Goal: Task Accomplishment & Management: Manage account settings

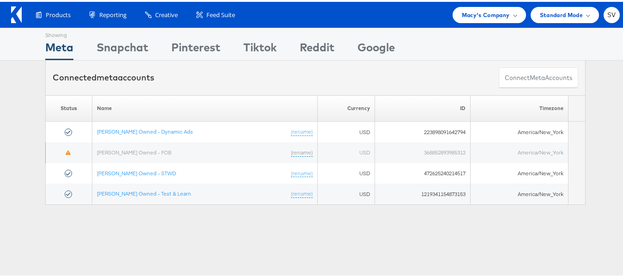
click at [389, 233] on div "Showing Meta Showing Snapchat Showing Pinterest Showing Tiktok Showing Reddit S…" at bounding box center [315, 257] width 631 height 462
click at [476, 18] on span "Macy's Company" at bounding box center [486, 13] width 48 height 10
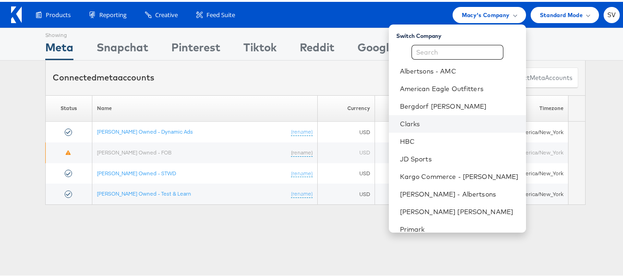
scroll to position [44, 0]
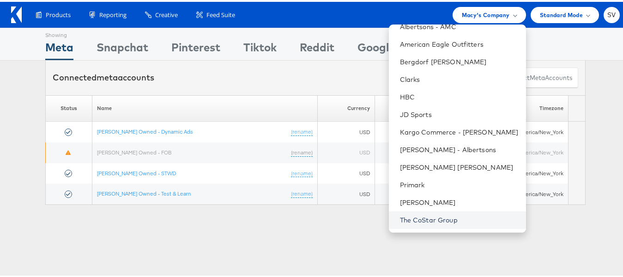
click at [422, 216] on link "The CoStar Group" at bounding box center [459, 217] width 119 height 9
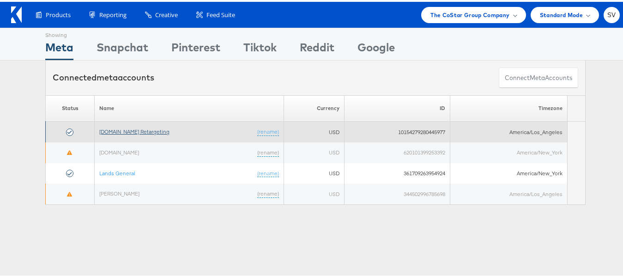
click at [112, 128] on link "[DOMAIN_NAME] Retargeting" at bounding box center [134, 129] width 70 height 7
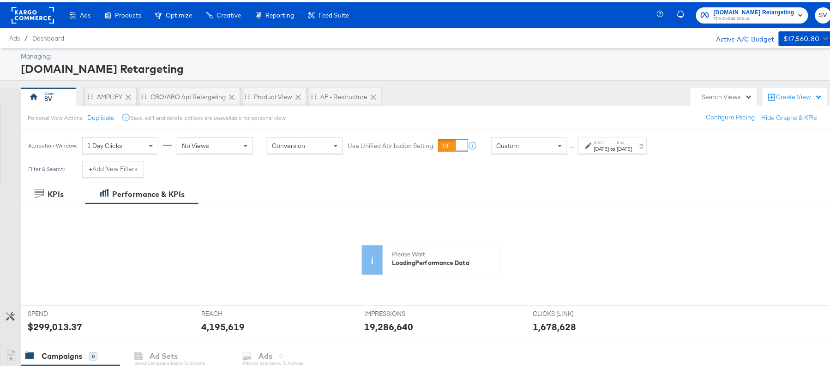
click at [609, 149] on div "[DATE]" at bounding box center [601, 146] width 15 height 7
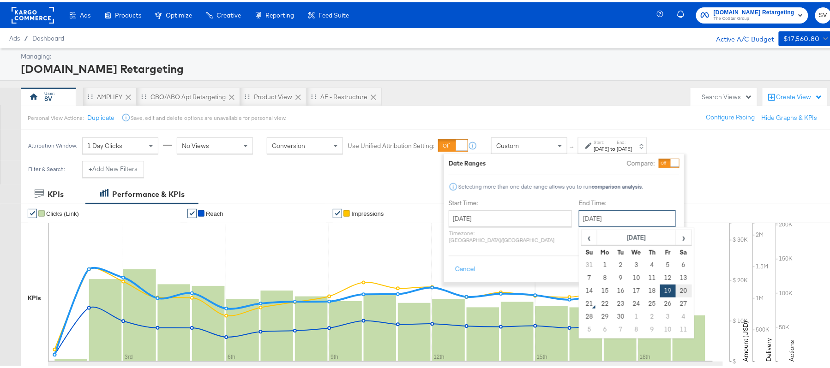
drag, startPoint x: 578, startPoint y: 219, endPoint x: 658, endPoint y: 292, distance: 108.5
click at [658, 225] on div "September 19th 2025 ‹ September 2025 › Su Mo Tu We Th Fr Sa 31 1 2 3 4 5 6 7 8 …" at bounding box center [627, 216] width 97 height 17
click at [676, 292] on td "20" at bounding box center [684, 289] width 16 height 13
type input "September 20th 2025"
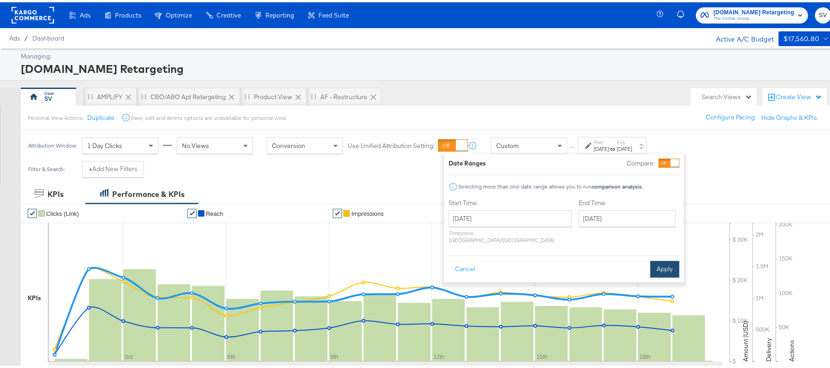
click at [672, 263] on button "Apply" at bounding box center [664, 267] width 29 height 17
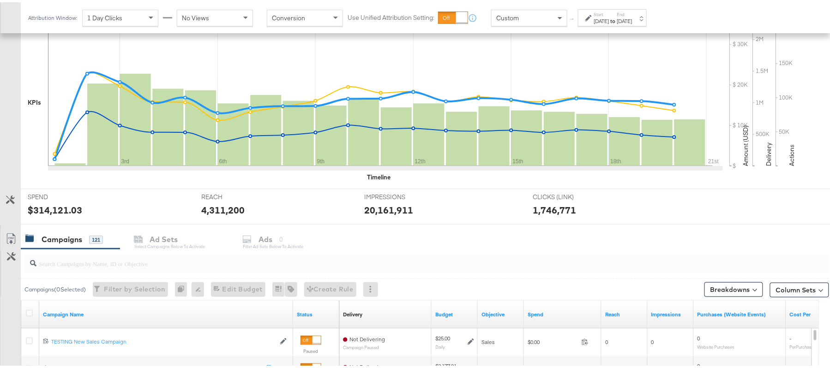
scroll to position [196, 0]
click at [216, 265] on input "search" at bounding box center [395, 257] width 719 height 18
paste input "APTS_B2C_Display_National_Facebook_RTG_Leads_SocialDisplay_Retargeting_Diamond_…"
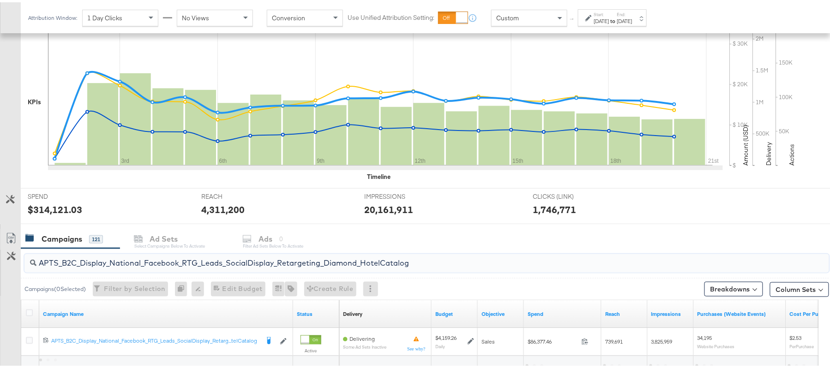
scroll to position [278, 0]
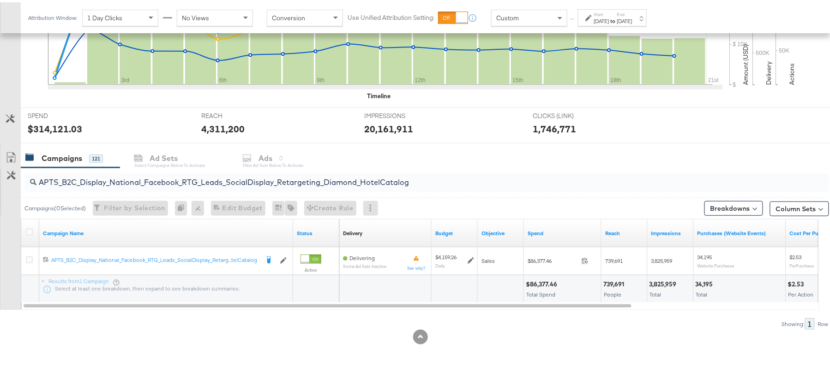
click at [546, 282] on div "$86,377.46" at bounding box center [543, 282] width 34 height 9
copy div "86,377.46"
click at [120, 186] on div "APTS_B2C_Display_National_Facebook_RTG_Leads_SocialDisplay_Retargeting_Diamond_…" at bounding box center [426, 180] width 805 height 18
paste input "alwayson_Retargeting_DARE24_DiamondPlatinum"
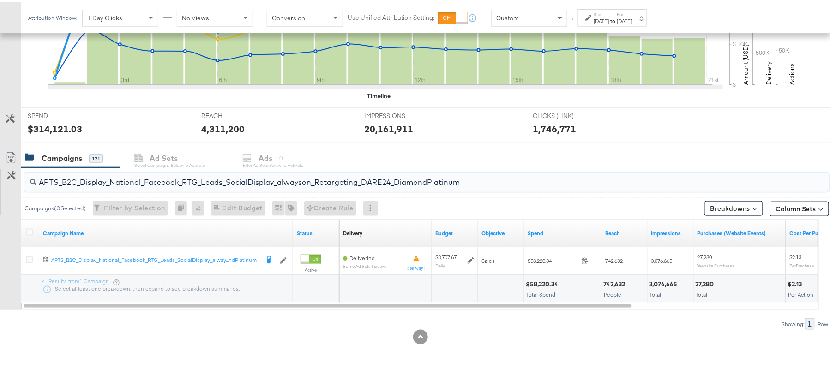
click at [541, 278] on div "$58,220.34" at bounding box center [543, 282] width 35 height 9
copy div "$58,220.34"
click at [201, 178] on input "APTS_B2C_Display_National_Facebook_RTG_Leads_SocialDisplay_alwayson_Retargeting…" at bounding box center [395, 177] width 719 height 18
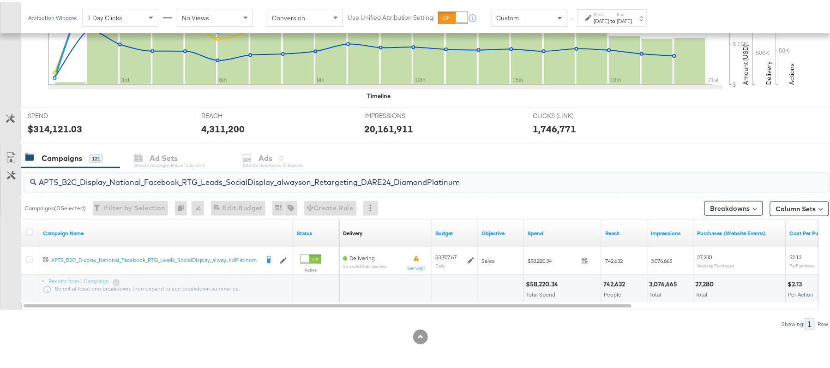
paste input "FR_B2C_Display_National_Facebook_RTG_Leads_SocialDisplay_alwayson_Retargeting_FR"
click at [543, 283] on div "$17,954.28" at bounding box center [542, 282] width 33 height 9
copy div "17,954.28"
click at [222, 185] on input "FR_B2C_Display_National_Facebook_RTG_Leads_SocialDisplay_alwayson_Retargeting_F…" at bounding box center [395, 177] width 719 height 18
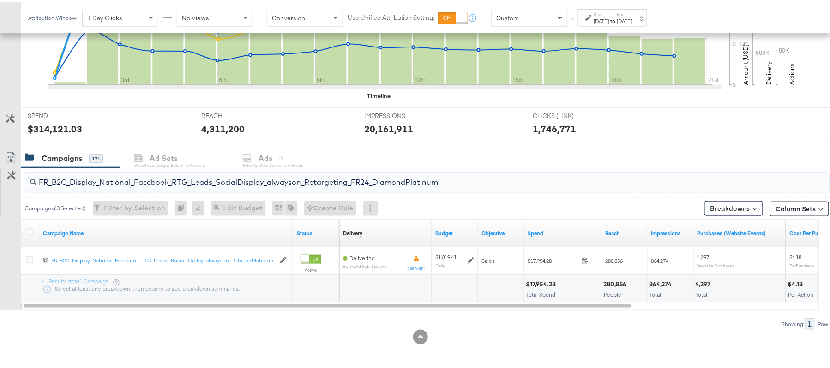
paste input "AF_B2C_Display_National_Facebook_RTG_Leads_SocialDisplay_alwayson_Retargeting_AF"
click at [534, 283] on div "$4,700.22" at bounding box center [542, 282] width 32 height 9
copy div "4,700.22"
click at [152, 174] on input "AF_B2C_Display_National_Facebook_RTG_Leads_SocialDisplay_alwayson_Retargeting_A…" at bounding box center [395, 177] width 719 height 18
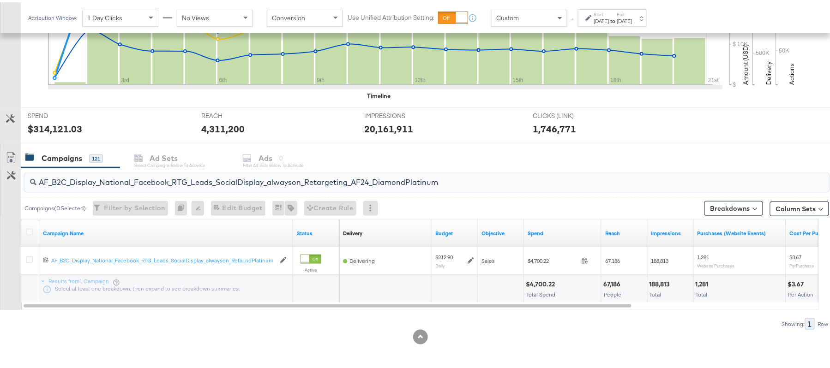
paste input "HL_B2C_Display_National_Facebook_RTG_Leads_SocialDisplay_alwayson_Retargeting_A…"
click at [539, 279] on div "$4,750.86" at bounding box center [542, 282] width 32 height 9
copy div "4,750.86"
click at [163, 181] on input "AHL_B2C_Display_National_Facebook_RTG_Leads_SocialDisplay_alwayson_Retargeting_…" at bounding box center [395, 177] width 719 height 18
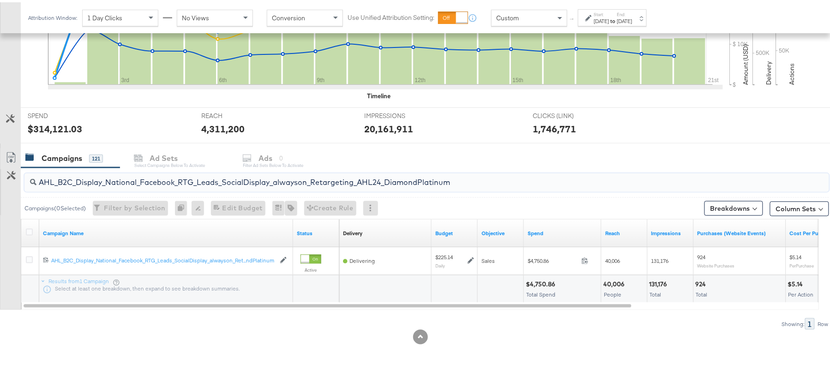
paste input "PTS_B2C_Display_National_Facebook_PRO_Traffic_SocialDisplay_alwayson_ASC_DARE24…"
click at [537, 279] on div "$50,484.87" at bounding box center [544, 282] width 36 height 9
copy div "50,484.87"
click at [207, 179] on input "APTS_B2C_Display_National_Facebook_PRO_Traffic_SocialDisplay_alwayson_ASC_DARE2…" at bounding box center [395, 177] width 719 height 18
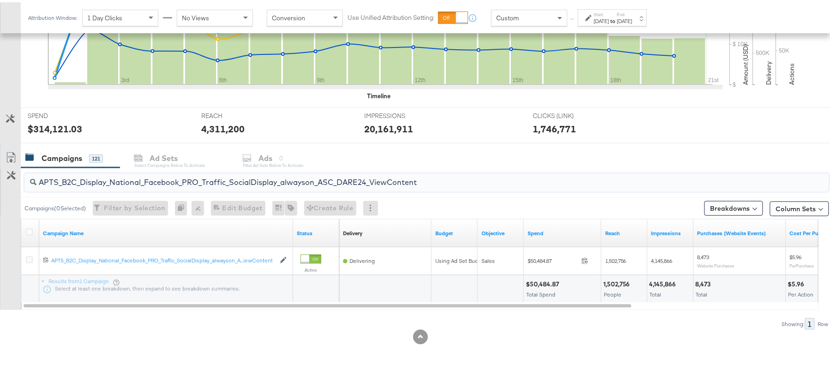
paste input "Leads_SocialDisplay_alwayson_ASC_DARE24_Purchase"
click at [541, 285] on div "$39,800.51" at bounding box center [543, 282] width 35 height 9
copy div "$39,800.51"
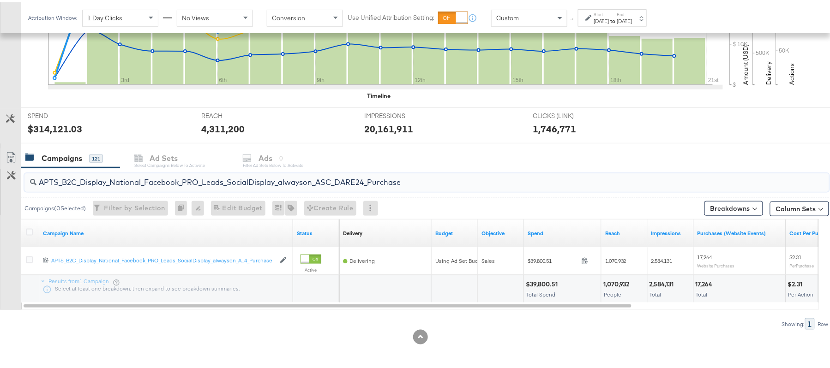
click at [170, 171] on input "APTS_B2C_Display_National_Facebook_PRO_Leads_SocialDisplay_alwayson_ASC_DARE24_…" at bounding box center [395, 177] width 719 height 18
paste input "F_B2C_Display_National_Facebook_PRO_Traffic_SocialDisplay_alwayson_ASC_AF24_Vie…"
click at [540, 276] on div "$1,992.78 Total Spend" at bounding box center [562, 287] width 77 height 28
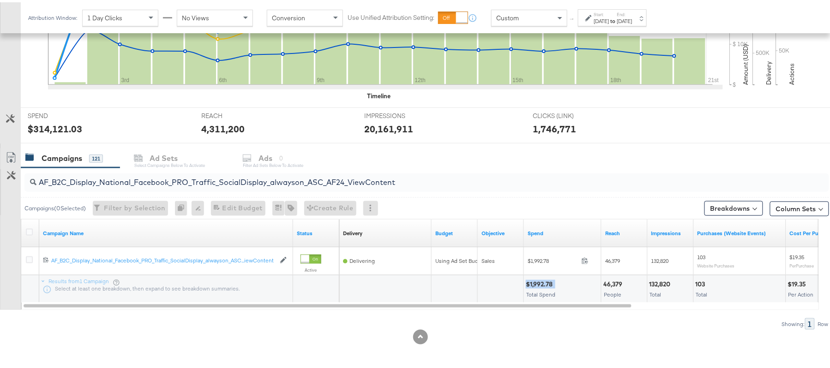
copy div "$1,992.78"
click at [176, 178] on input "AF_B2C_Display_National_Facebook_PRO_Traffic_SocialDisplay_alwayson_ASC_AF24_Vi…" at bounding box center [395, 177] width 719 height 18
paste input "FR_B2C_Display_National_Facebook_PRO_Traffic_SocialDisplay_alwayson_ASC_FR"
click at [536, 279] on div "$14,584.88" at bounding box center [543, 282] width 35 height 9
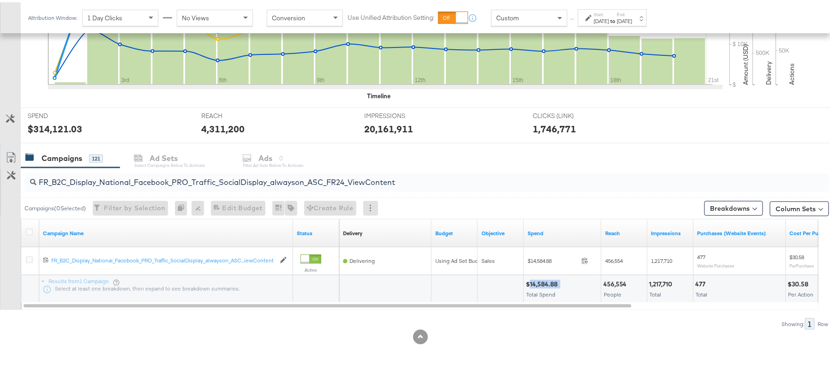
copy div "14,584.88"
click at [184, 186] on div "FR_B2C_Display_National_Facebook_PRO_Traffic_SocialDisplay_alwayson_ASC_FR24_Vi…" at bounding box center [426, 180] width 805 height 18
paste input "AHL_B2C_Display_National_Facebook_PRO_Traffic_SocialDisplay_alwayson_ASC_AHL"
type input "AHL_B2C_Display_National_Facebook_PRO_Traffic_SocialDisplay_alwayson_ASC_AHL24_…"
click at [546, 281] on div "$2,000.51" at bounding box center [542, 282] width 32 height 9
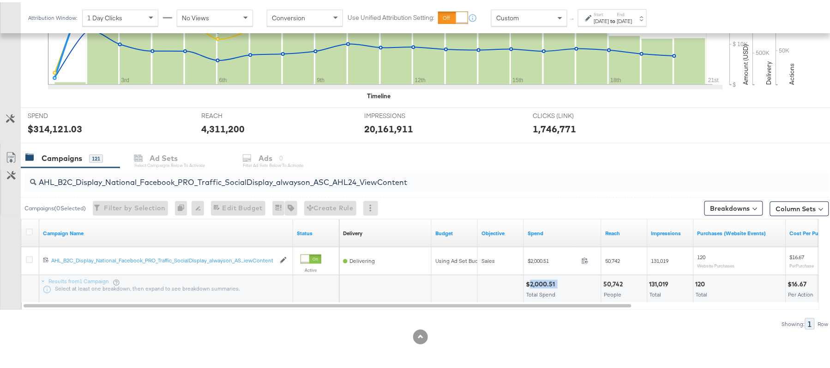
click at [546, 281] on div "$2,000.51" at bounding box center [542, 282] width 32 height 9
copy div "$2,000.51"
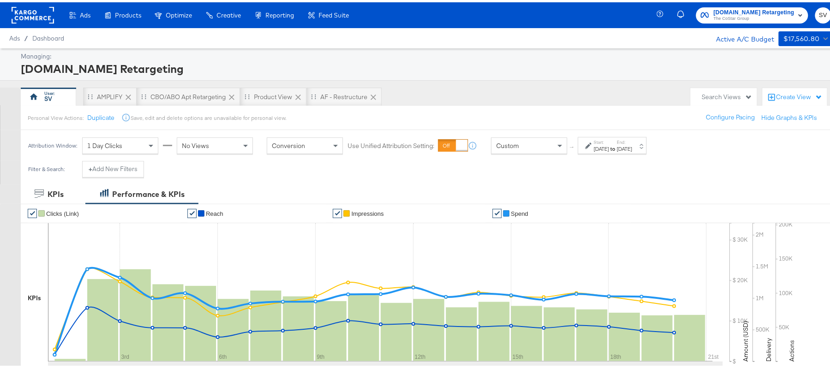
click at [745, 3] on div "Apartments.com Retargeting The CoStar Group SV" at bounding box center [750, 13] width 180 height 26
click at [737, 12] on span "[DOMAIN_NAME] Retargeting" at bounding box center [754, 11] width 81 height 10
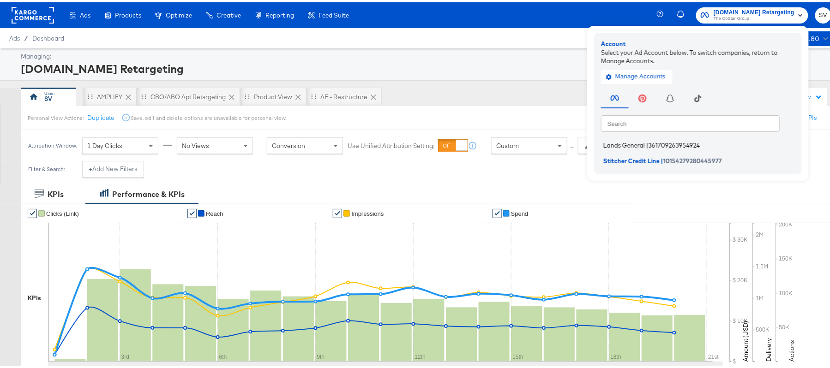
click at [626, 141] on span "Lands General" at bounding box center [624, 142] width 42 height 7
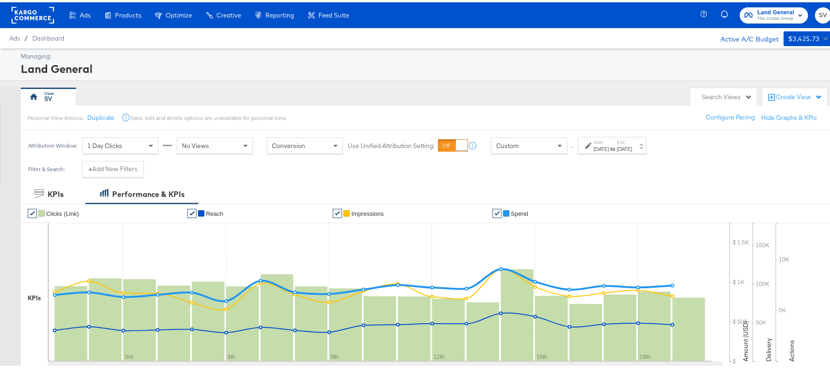
click at [632, 147] on div "Sep 19th 2025" at bounding box center [624, 146] width 15 height 7
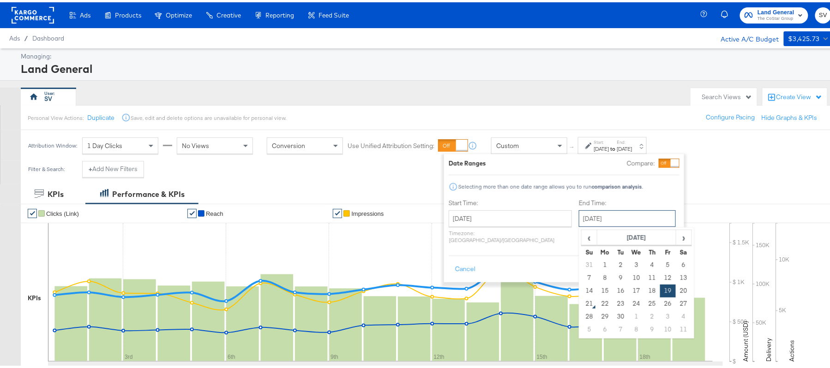
click at [604, 216] on input "[DATE]" at bounding box center [627, 216] width 97 height 17
click at [676, 292] on td "20" at bounding box center [684, 289] width 16 height 13
type input "[DATE]"
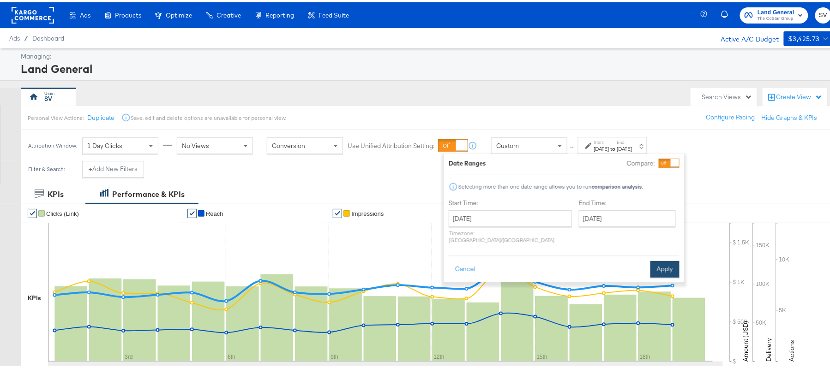
click at [669, 259] on button "Apply" at bounding box center [664, 267] width 29 height 17
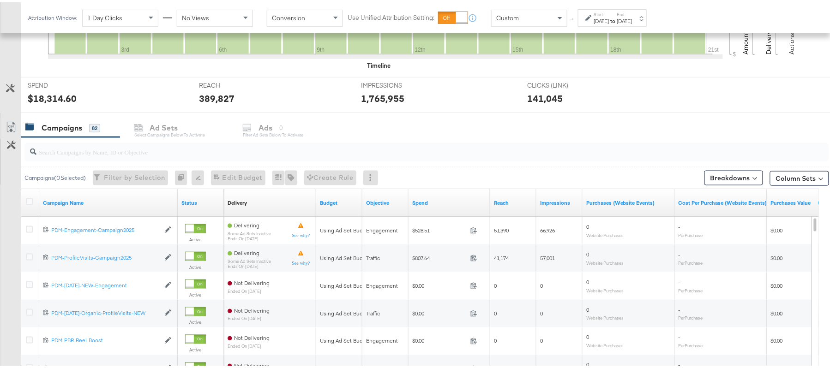
scroll to position [309, 0]
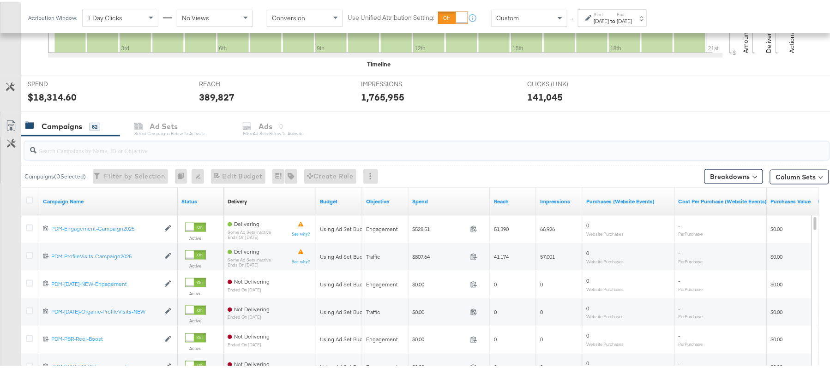
click at [242, 143] on input "search" at bounding box center [395, 145] width 719 height 18
paste input "B2C_LAND_KC_RT_Sig_24"
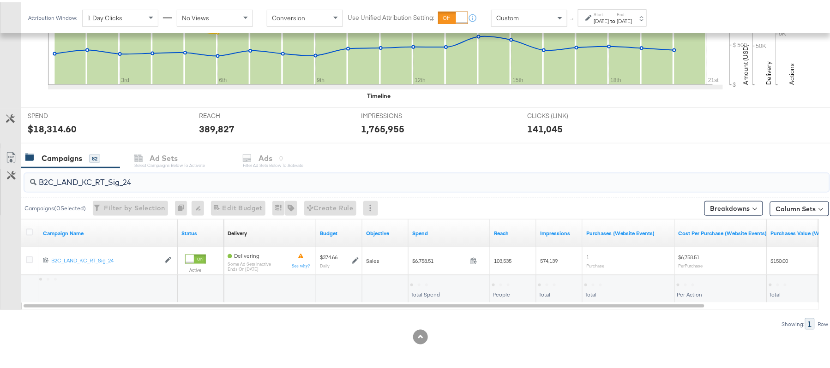
scroll to position [278, 0]
click at [426, 281] on div "$6,758.51" at bounding box center [425, 282] width 30 height 9
copy div "6,758.51"
click at [174, 180] on input "B2C_LAND_KC_RT_Sig_24" at bounding box center [395, 177] width 719 height 18
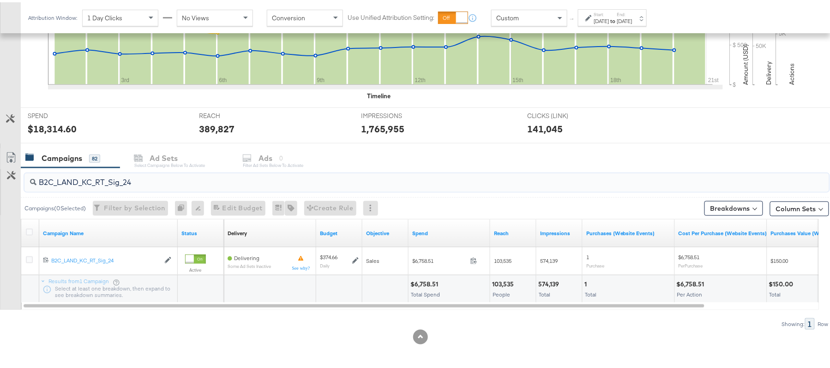
paste input "B_Ecommerce_KC_Retargeting_LW&LOA_Traffic"
click at [429, 277] on div "$330.42 Total Spend" at bounding box center [449, 287] width 81 height 28
copy div "$330.42"
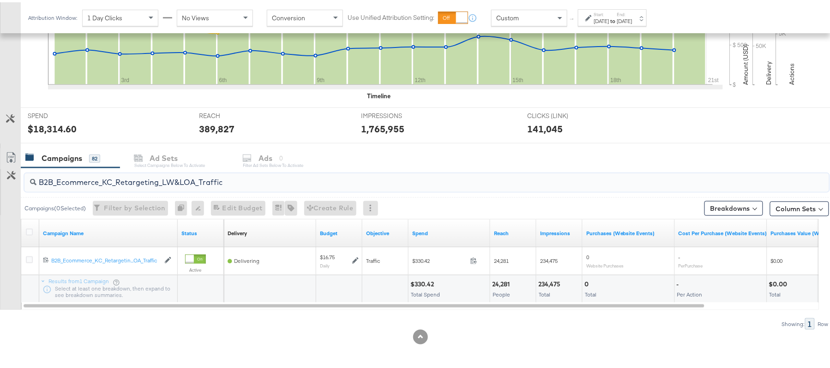
click at [176, 174] on input "B2B_Ecommerce_KC_Retargeting_LW&LOA_Traffic" at bounding box center [395, 177] width 719 height 18
paste input "KC_Retargeting_Prospects & Clients_Conversions"
click at [424, 284] on div "$330.29" at bounding box center [423, 282] width 26 height 9
copy div "330.29"
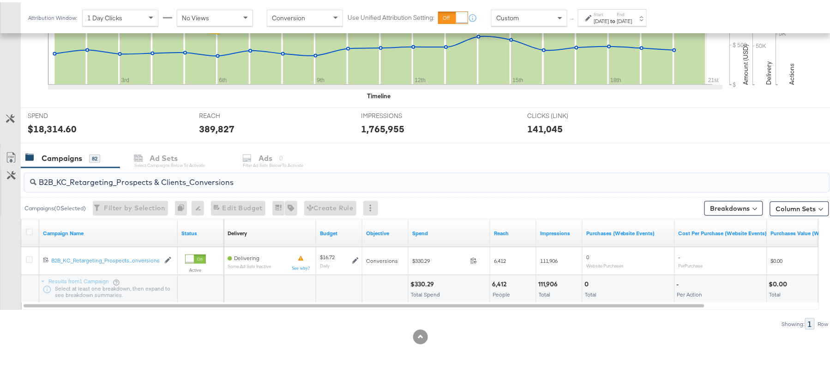
click at [152, 179] on input "B2B_KC_Retargeting_Prospects & Clients_Conversions" at bounding box center [395, 177] width 719 height 18
paste input "C_LAND_KC_Pros_Sig"
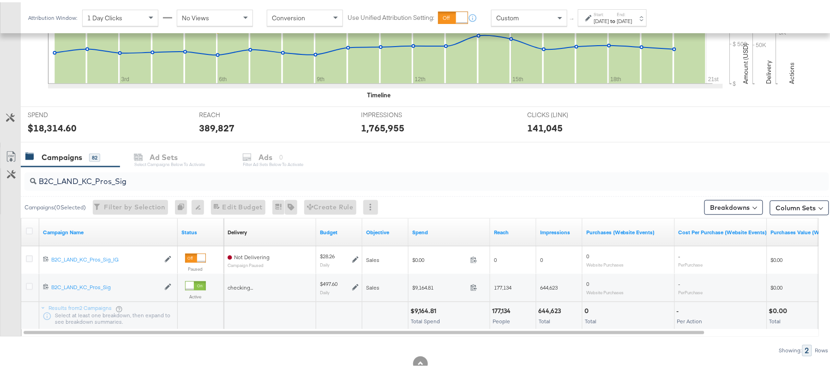
click at [423, 307] on div "$9,164.81" at bounding box center [424, 309] width 29 height 9
copy div "9,164.81"
click at [111, 171] on input "B2C_LAND_KC_Pros_Sig" at bounding box center [395, 176] width 719 height 18
paste input "RT_Sig_24"
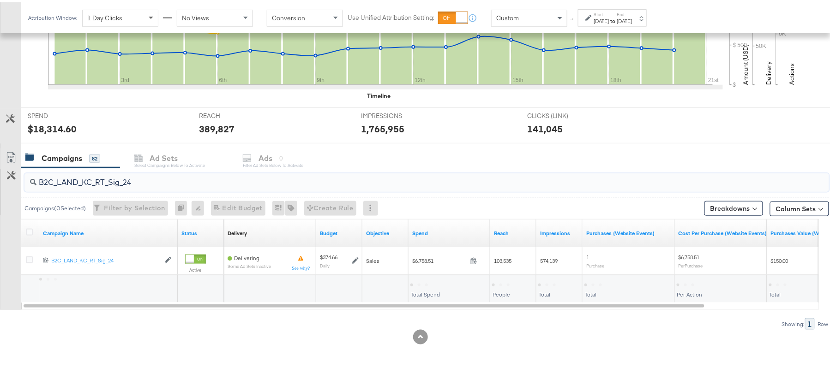
type input "B2C_LAND_KC_RT_Sig_24"
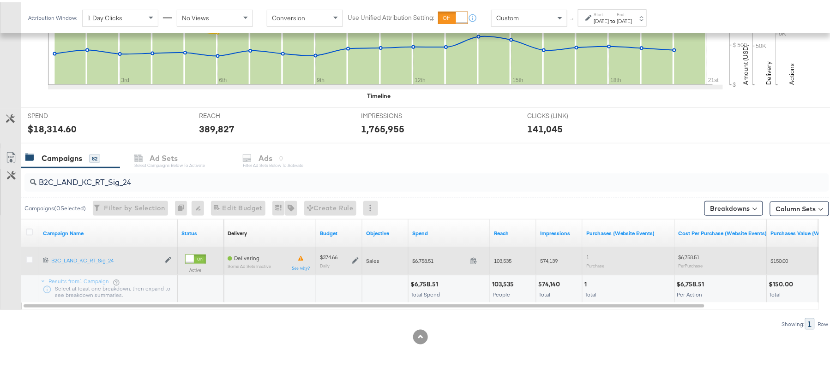
click at [356, 258] on icon at bounding box center [355, 259] width 6 height 6
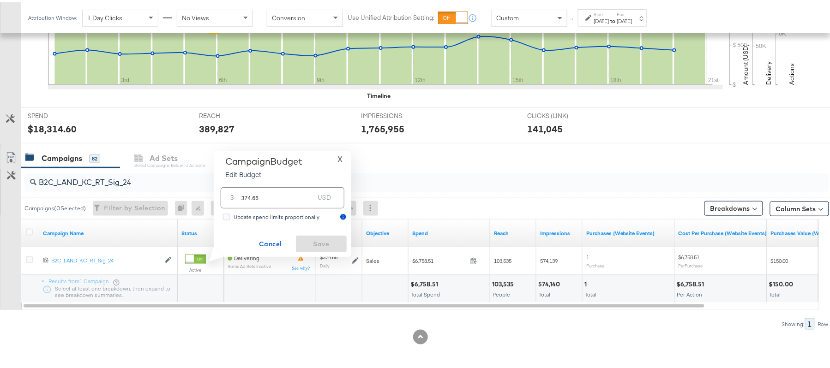
click at [292, 200] on input "374.66" at bounding box center [277, 192] width 73 height 20
paste input "$393.39"
click at [241, 180] on input "$393.39" at bounding box center [278, 181] width 76 height 20
type input "393.39"
click at [331, 239] on span "Save" at bounding box center [321, 242] width 43 height 12
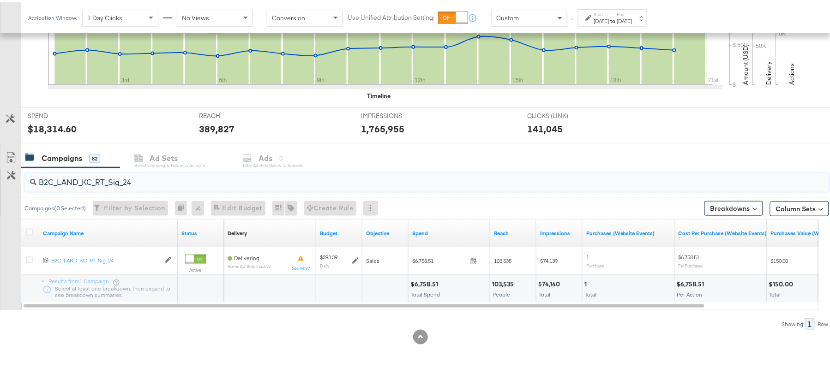
click at [127, 172] on input "B2C_LAND_KC_RT_Sig_24" at bounding box center [395, 177] width 719 height 18
paste input "B_Ecommerce_KC_Retargeting_LW&LOA_Traffic"
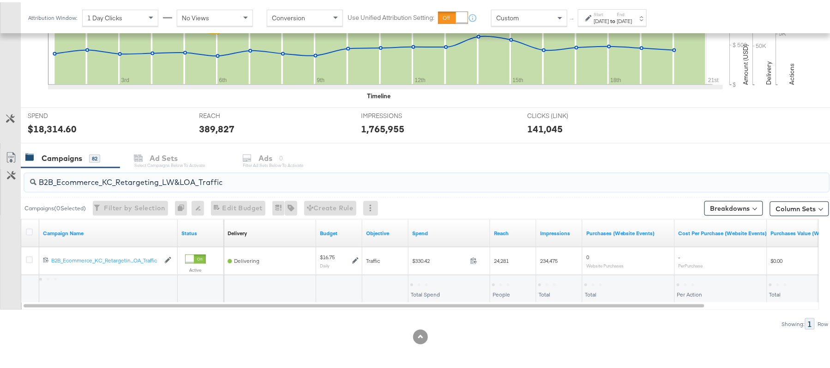
type input "B2B_Ecommerce_KC_Retargeting_LW&LOA_Traffic"
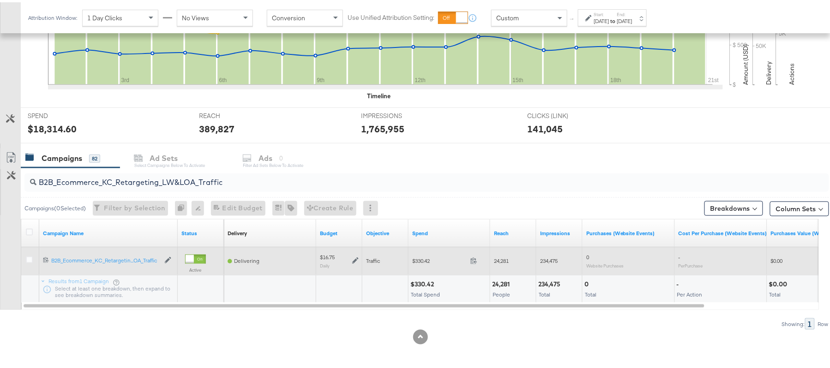
click at [353, 260] on icon at bounding box center [355, 259] width 6 height 6
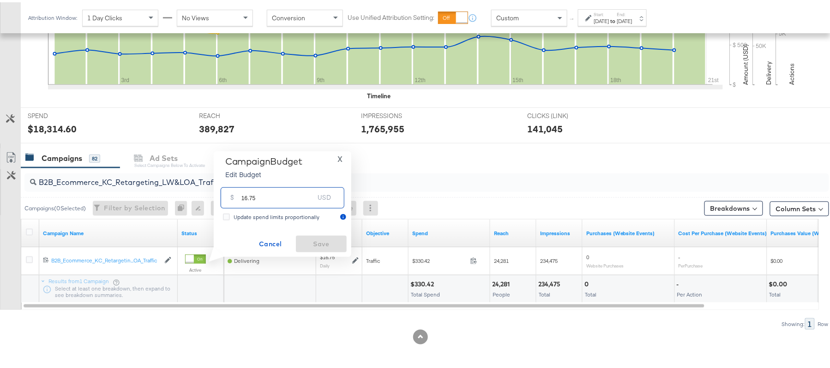
click at [271, 191] on input "16.75" at bounding box center [277, 192] width 73 height 20
paste input "$19.26"
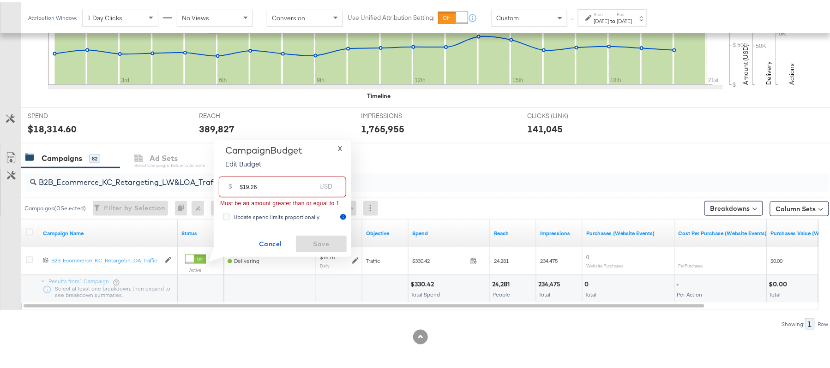
click at [240, 184] on input "$19.26" at bounding box center [278, 181] width 76 height 20
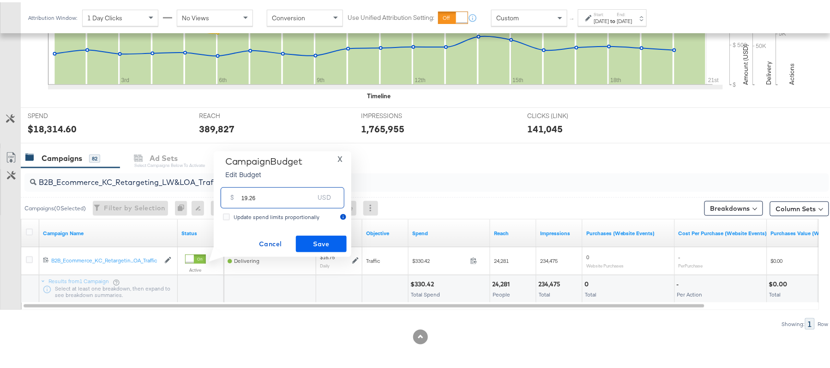
type input "19.26"
click at [333, 237] on span "Save" at bounding box center [321, 242] width 43 height 12
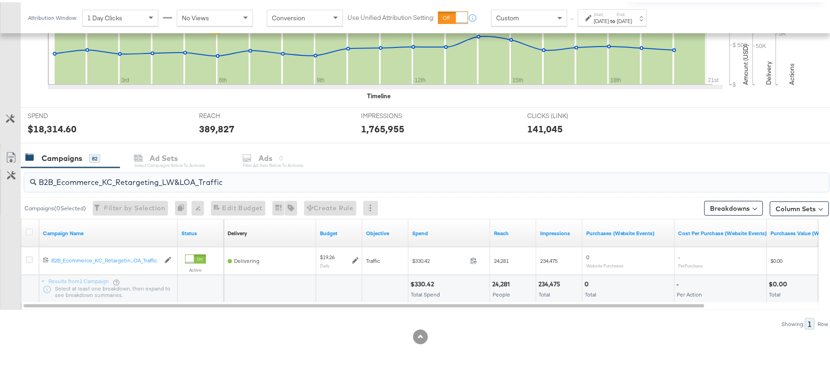
click at [162, 178] on input "B2B_Ecommerce_KC_Retargeting_LW&LOA_Traffic" at bounding box center [395, 177] width 719 height 18
paste input "KC_Retargeting_Prospects & Clients_Conversions"
type input "B2B_KC_Retargeting_Prospects & Clients_Conversions"
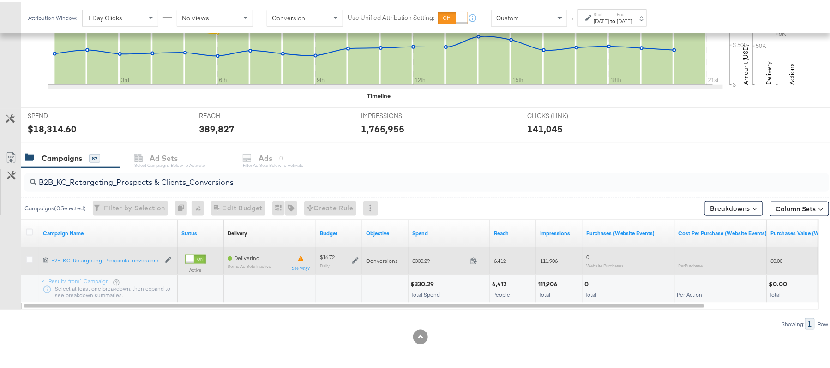
click at [357, 259] on icon at bounding box center [355, 258] width 6 height 6
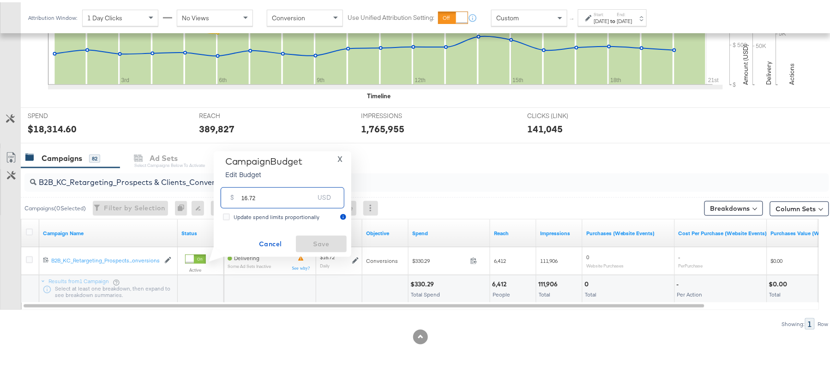
click at [270, 194] on input "16.72" at bounding box center [277, 192] width 73 height 20
paste input "$20.06"
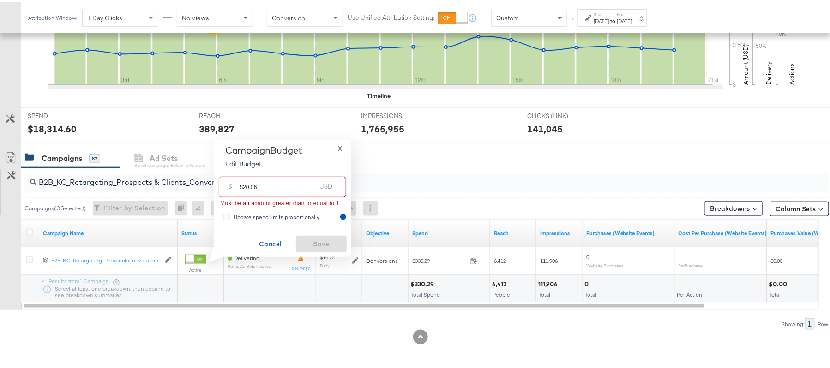
click at [243, 183] on input "$20.06" at bounding box center [278, 181] width 76 height 20
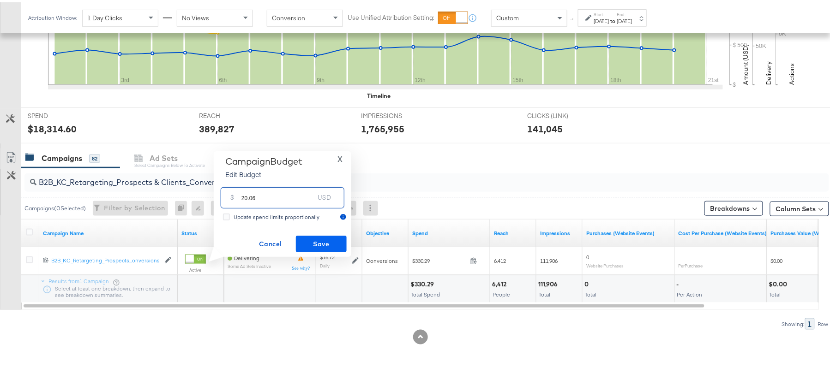
type input "20.06"
click at [335, 240] on span "Save" at bounding box center [321, 242] width 43 height 12
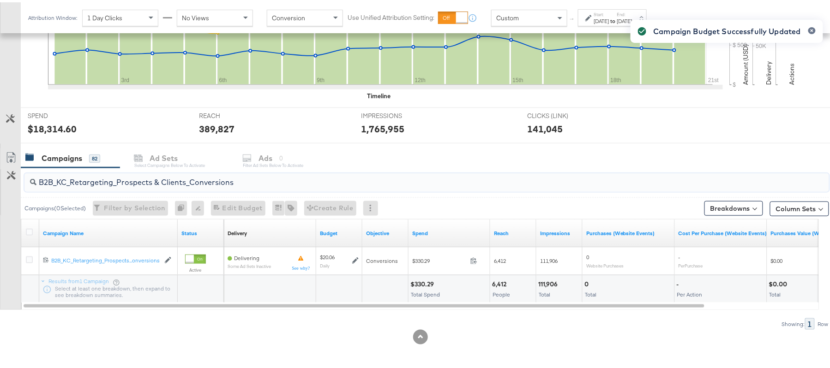
click at [137, 168] on input "B2B_KC_Retargeting_Prospects & Clients_Conversions" at bounding box center [395, 177] width 719 height 18
paste input "C_LAND_KC_Pros_Sig"
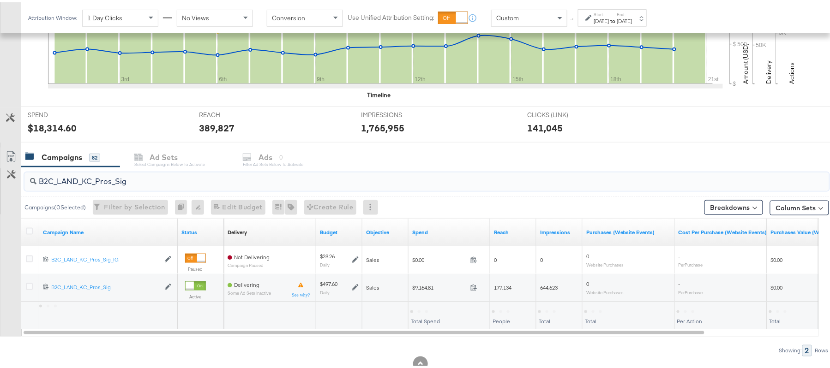
type input "B2C_LAND_KC_Pros_Sig"
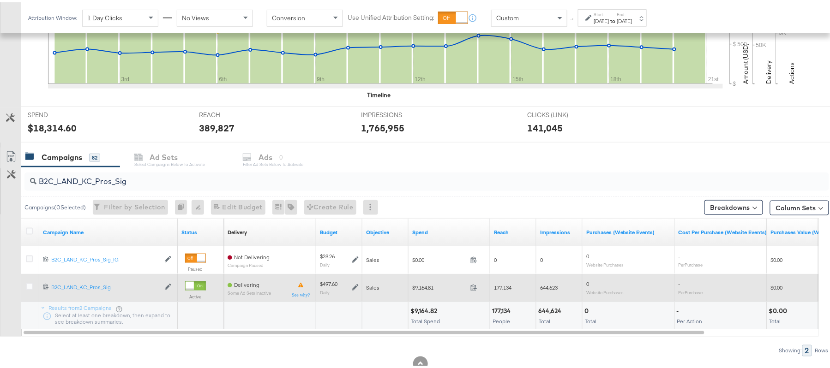
click at [355, 283] on icon at bounding box center [355, 285] width 6 height 6
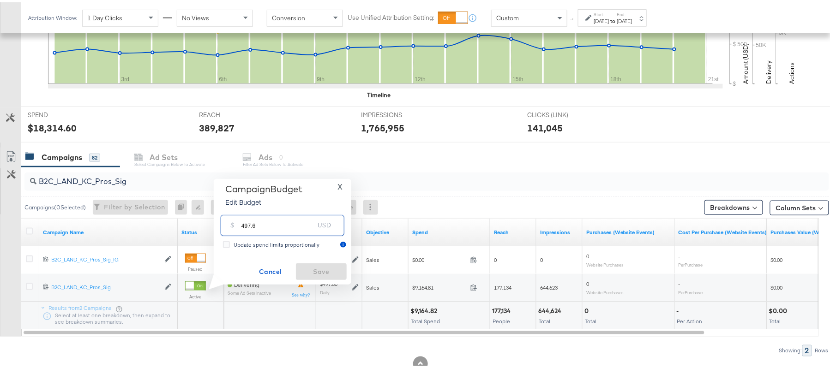
click at [298, 223] on input "497.6" at bounding box center [277, 220] width 73 height 20
paste input "$522.48"
click at [242, 210] on input "$522.48" at bounding box center [278, 209] width 76 height 20
type input "522.48"
click at [322, 270] on span "Save" at bounding box center [321, 270] width 43 height 12
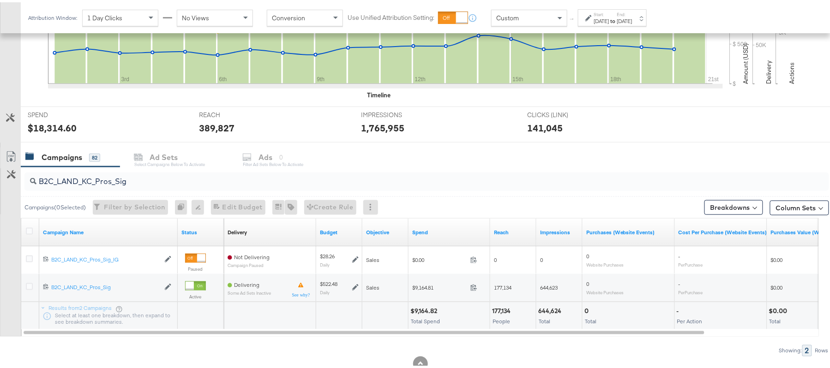
scroll to position [0, 0]
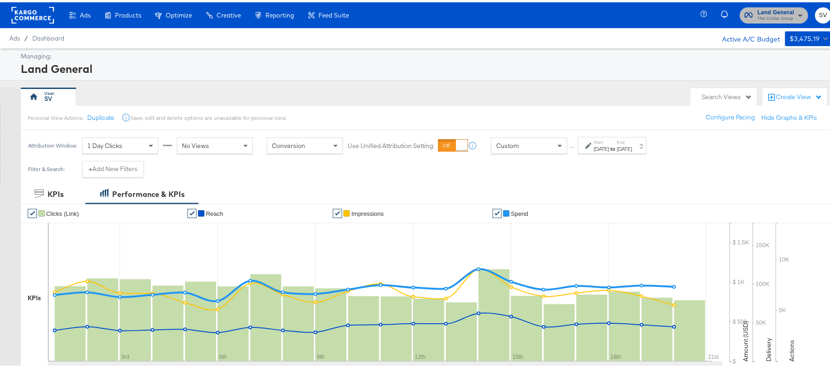
click at [745, 15] on icon "button" at bounding box center [749, 12] width 8 height 9
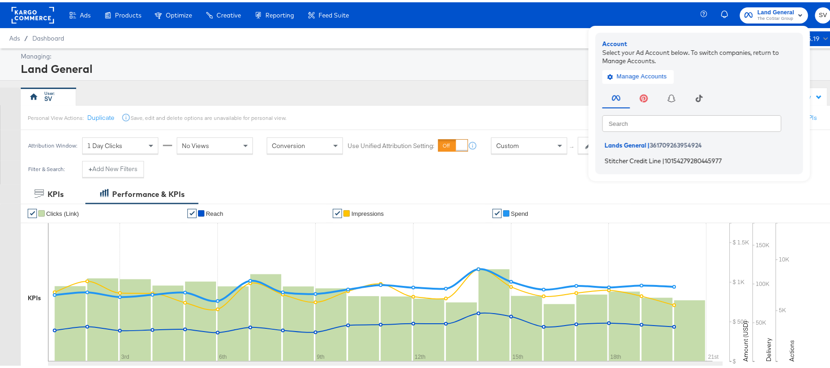
click at [613, 158] on span "Stitcher Credit Line" at bounding box center [633, 158] width 56 height 7
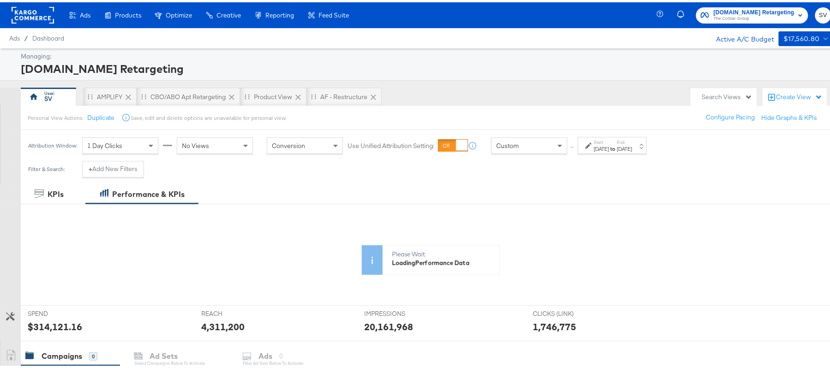
scroll to position [152, 0]
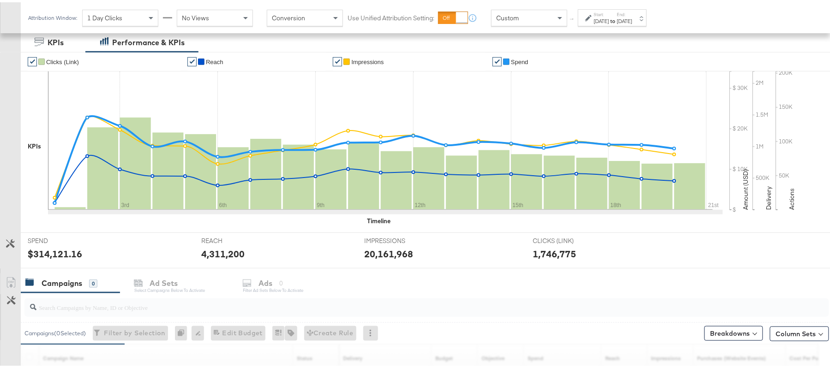
click at [114, 223] on div "Timeline" at bounding box center [431, 219] width 820 height 9
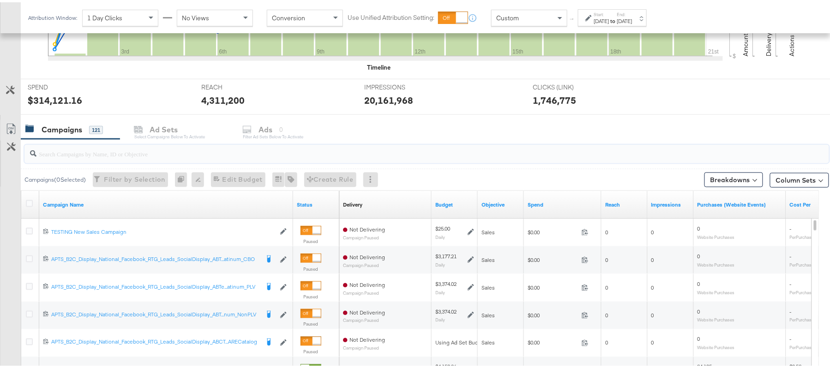
click at [144, 157] on input "search" at bounding box center [395, 148] width 719 height 18
paste input "APTS_B2C_Display_National_Facebook_RTG_Leads_SocialDisplay_Retargeting_Diamond_…"
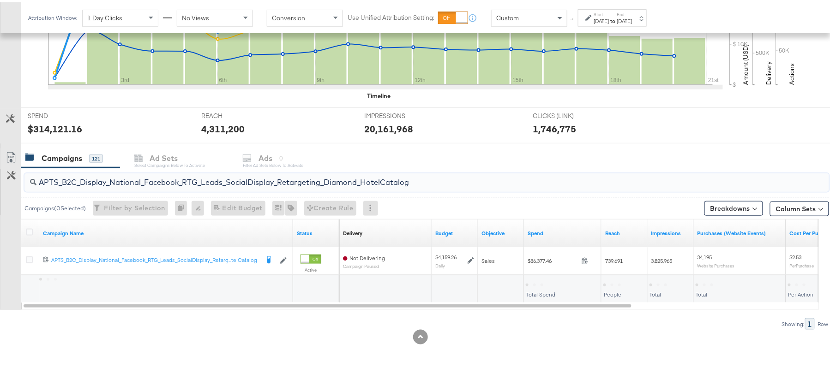
scroll to position [278, 0]
type input "APTS_B2C_Display_National_Facebook_RTG_Leads_SocialDisplay_Retargeting_Diamond_…"
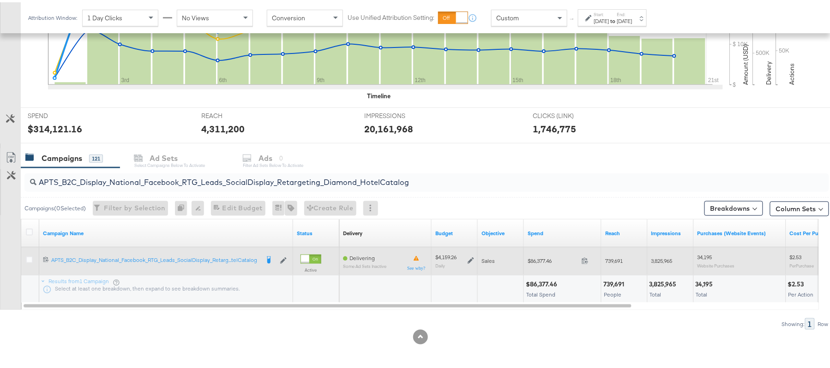
click at [470, 258] on icon at bounding box center [471, 258] width 6 height 6
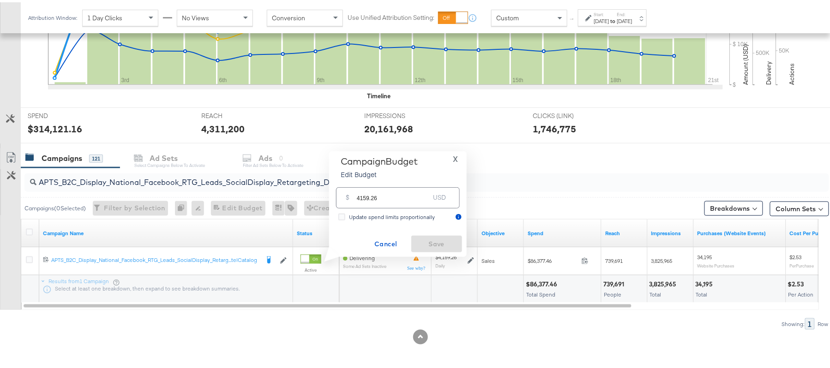
click at [393, 198] on input "4159.26" at bounding box center [393, 192] width 73 height 20
paste input "$3,760.94"
click at [364, 184] on input "$3,760.94" at bounding box center [393, 181] width 76 height 20
type input "3760.94"
click at [421, 236] on span "Save" at bounding box center [436, 242] width 43 height 12
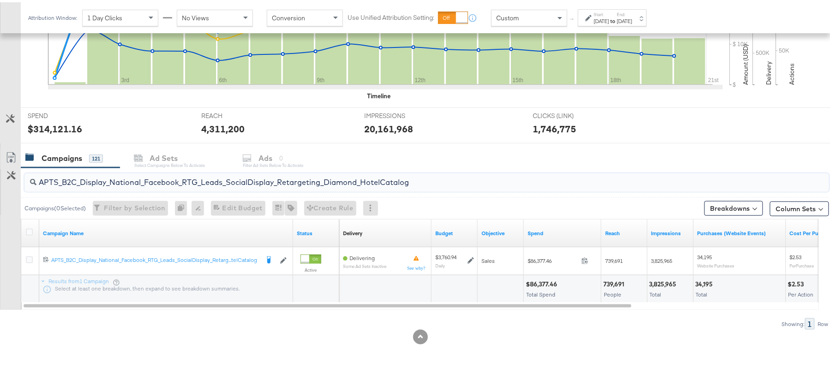
click at [179, 182] on input "APTS_B2C_Display_National_Facebook_RTG_Leads_SocialDisplay_Retargeting_Diamond_…" at bounding box center [395, 177] width 719 height 18
paste input "alwayson_Retargeting_DARE24_DiamondPlatinum"
type input "APTS_B2C_Display_National_Facebook_RTG_Leads_SocialDisplay_alwayson_Retargeting…"
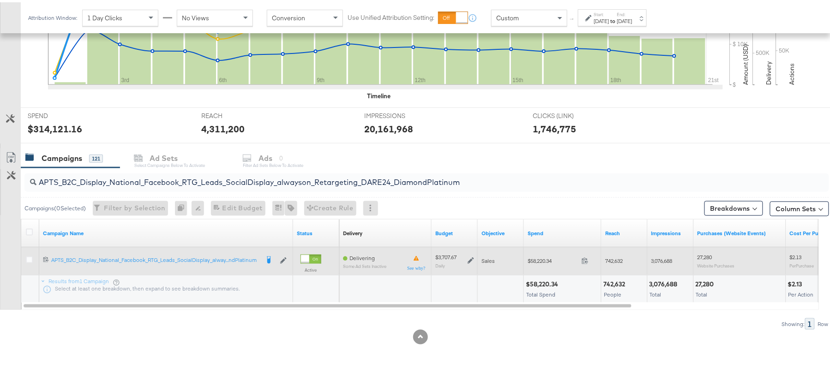
click at [473, 260] on icon at bounding box center [471, 258] width 6 height 6
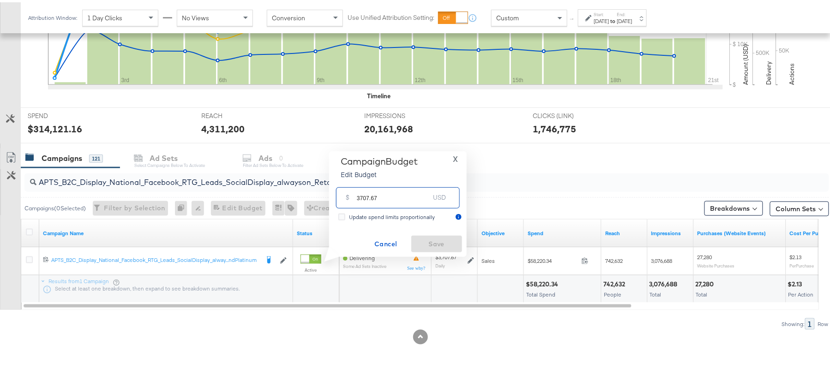
click at [392, 196] on input "3707.67" at bounding box center [393, 192] width 73 height 20
paste input "$3,151.52"
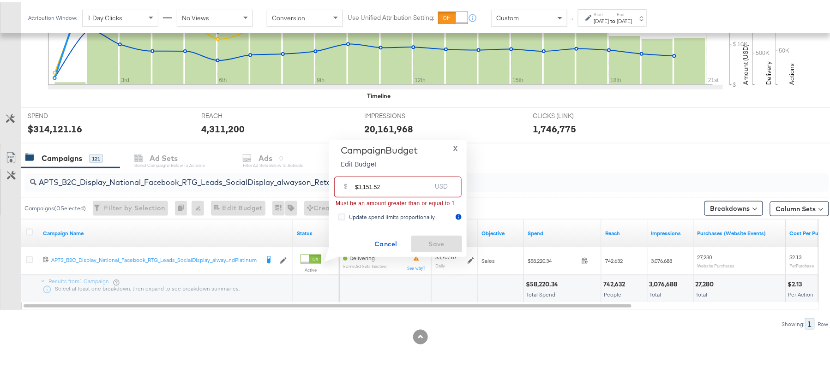
click at [362, 184] on input "$3,151.52" at bounding box center [393, 181] width 76 height 20
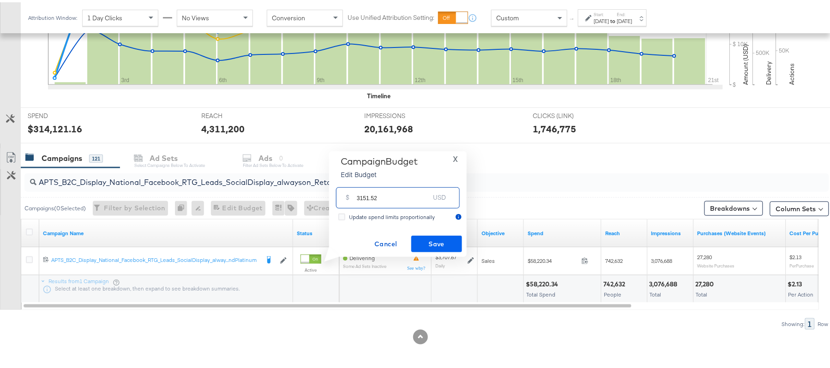
type input "3151.52"
click at [433, 242] on span "Save" at bounding box center [436, 242] width 43 height 12
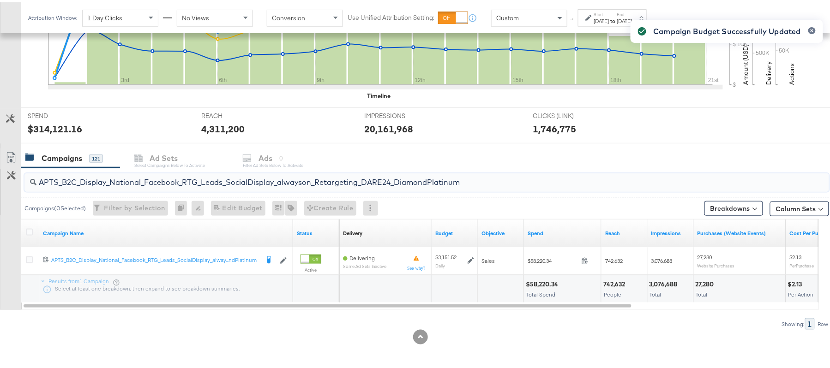
click at [150, 180] on input "APTS_B2C_Display_National_Facebook_RTG_Leads_SocialDisplay_alwayson_Retargeting…" at bounding box center [395, 177] width 719 height 18
paste input "FR_B2C_Display_National_Facebook_RTG_Leads_SocialDisplay_alwayson_Retargeting_FR"
type input "FR_B2C_Display_National_Facebook_RTG_Leads_SocialDisplay_alwayson_Retargeting_F…"
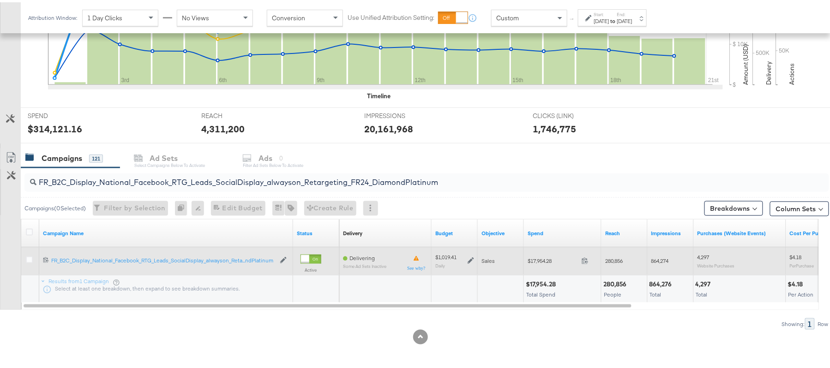
click at [471, 254] on div "$1,019.41 Daily" at bounding box center [454, 259] width 39 height 14
click at [470, 259] on icon at bounding box center [471, 259] width 6 height 6
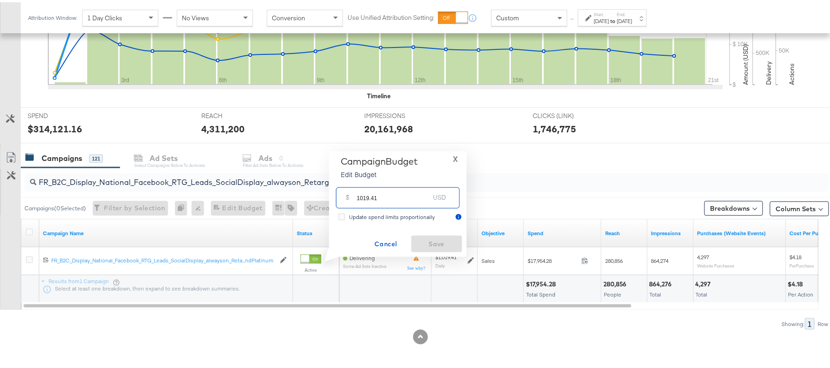
click at [375, 192] on input "1019.41" at bounding box center [393, 192] width 73 height 20
paste input "$1,"
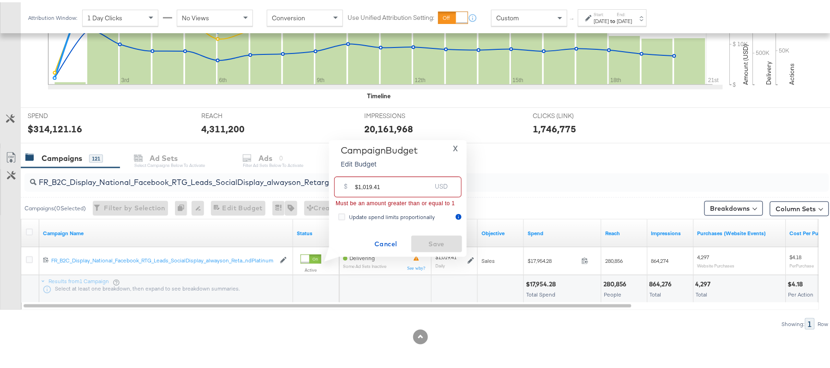
click at [364, 185] on input "$1,019.41" at bounding box center [393, 181] width 76 height 20
type input "1019.41"
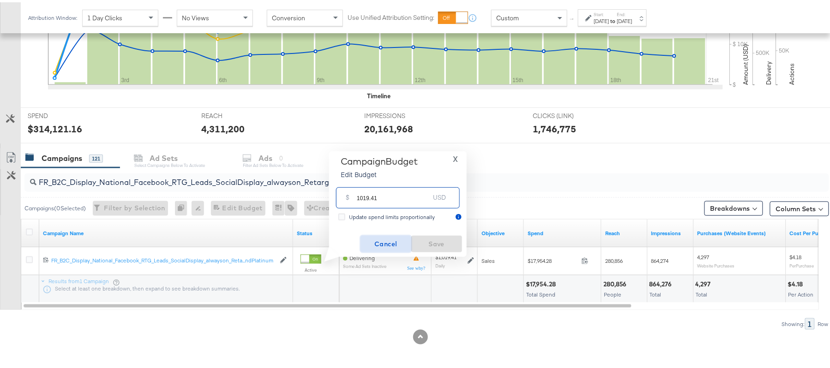
click at [383, 242] on span "Cancel" at bounding box center [385, 242] width 43 height 12
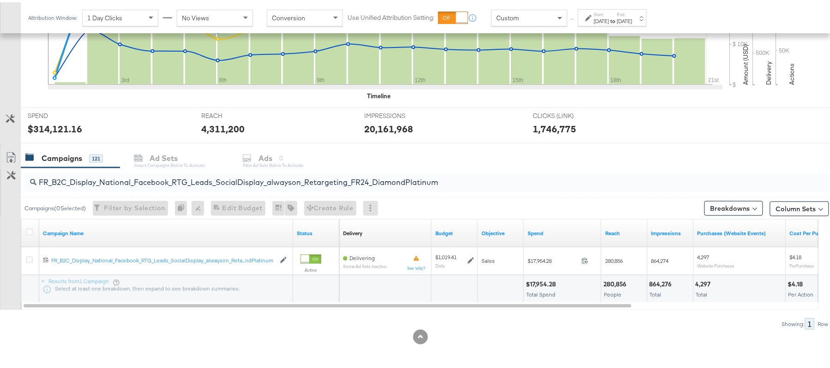
click at [150, 172] on input "FR_B2C_Display_National_Facebook_RTG_Leads_SocialDisplay_alwayson_Retargeting_F…" at bounding box center [395, 177] width 719 height 18
paste input "AF_B2C_Display_National_Facebook_RTG_Leads_SocialDisplay_alwayson_Retargeting_AF"
type input "AF_B2C_Display_National_Facebook_RTG_Leads_SocialDisplay_alwayson_Retargeting_A…"
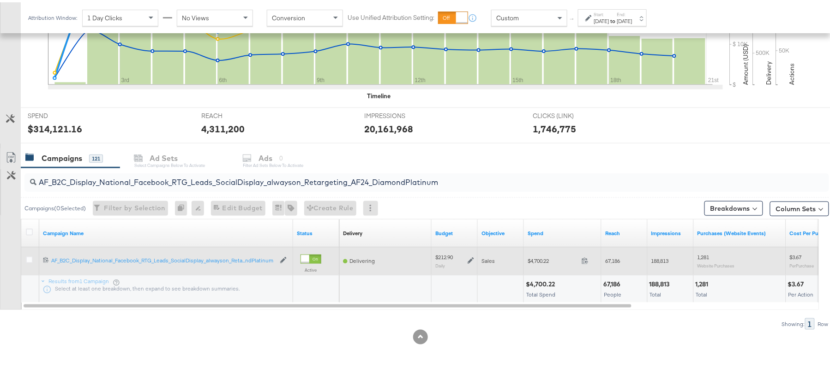
click at [471, 259] on icon at bounding box center [471, 259] width 6 height 6
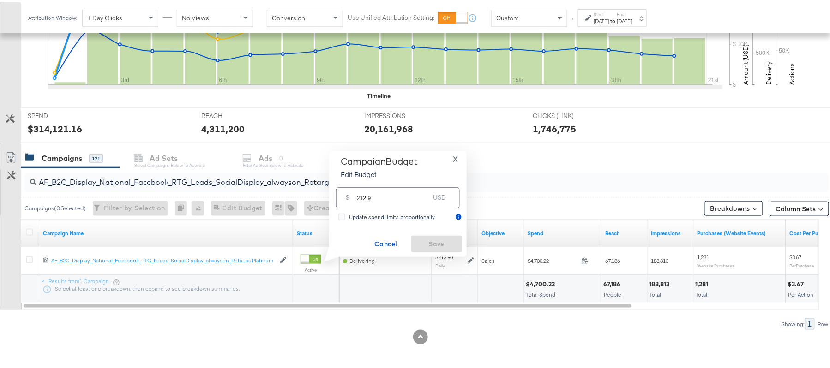
click at [403, 193] on input "212.9" at bounding box center [393, 192] width 73 height 20
paste input "$205.34"
click at [357, 184] on input "$205.34" at bounding box center [393, 181] width 76 height 20
type input "205.34"
click at [425, 236] on span "Save" at bounding box center [436, 242] width 43 height 12
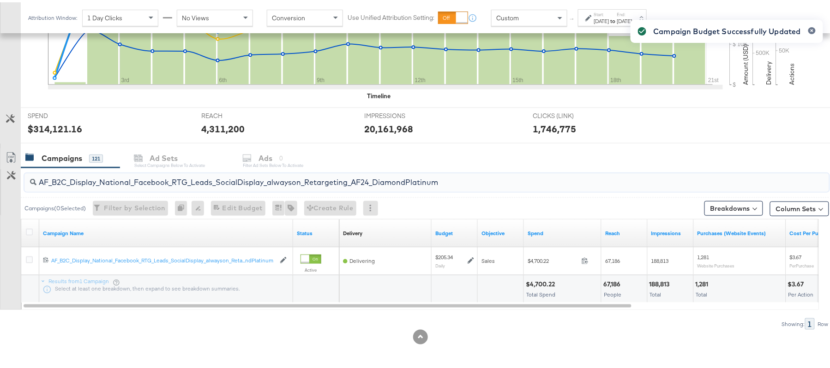
click at [187, 184] on input "AF_B2C_Display_National_Facebook_RTG_Leads_SocialDisplay_alwayson_Retargeting_A…" at bounding box center [395, 177] width 719 height 18
paste input "HL_B2C_Display_National_Facebook_RTG_Leads_SocialDisplay_alwayson_Retargeting_A…"
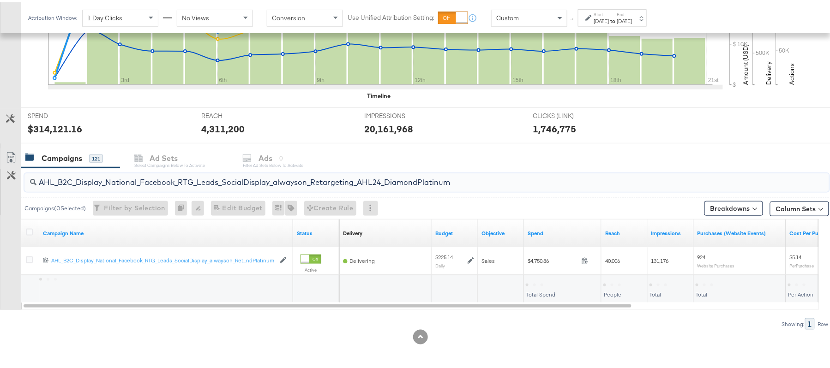
type input "AHL_B2C_Display_National_Facebook_RTG_Leads_SocialDisplay_alwayson_Retargeting_…"
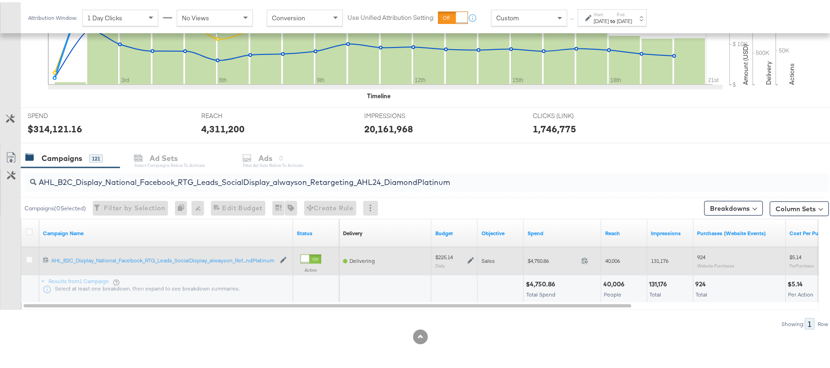
click at [469, 259] on icon at bounding box center [471, 258] width 6 height 6
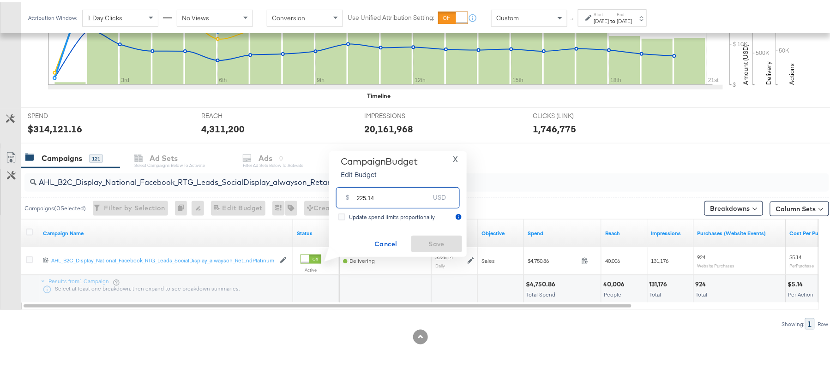
click at [406, 192] on input "225.14" at bounding box center [393, 192] width 73 height 20
paste input "$191.37"
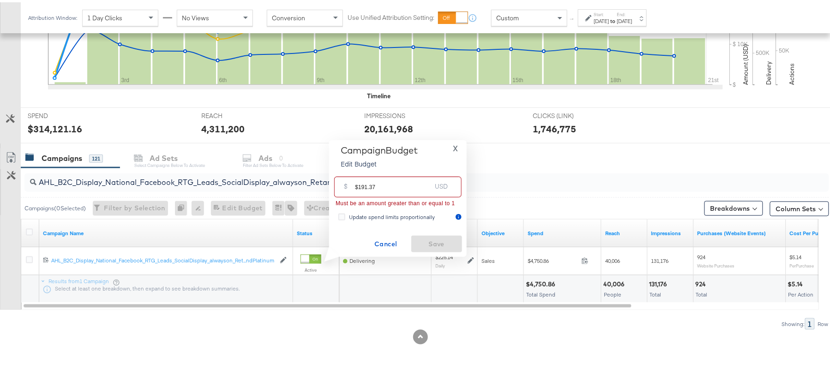
click at [356, 182] on input "$191.37" at bounding box center [393, 181] width 76 height 20
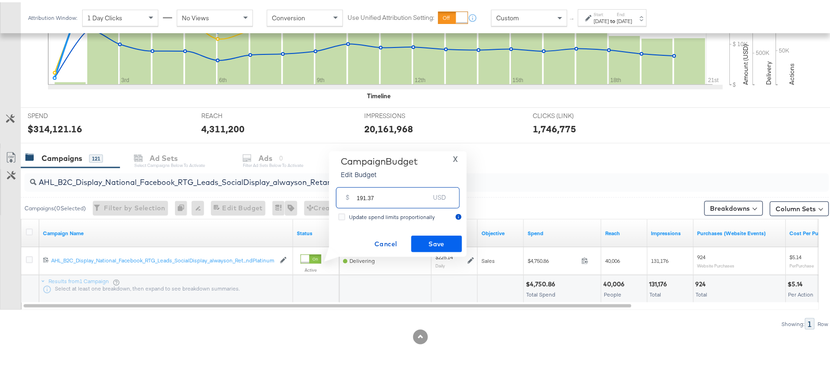
type input "191.37"
click at [440, 240] on span "Save" at bounding box center [436, 242] width 43 height 12
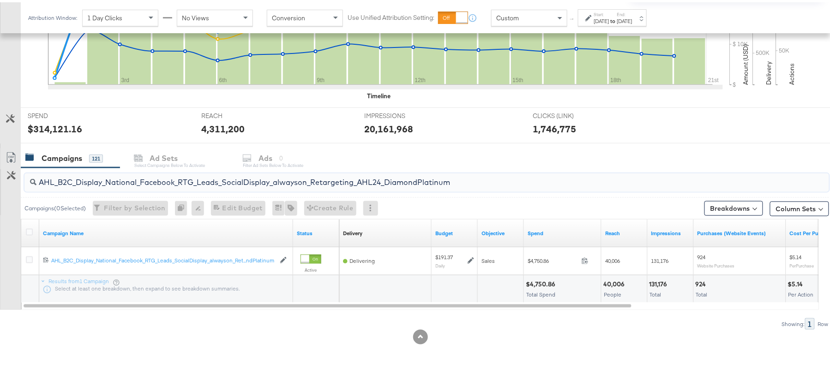
click at [182, 174] on input "AHL_B2C_Display_National_Facebook_RTG_Leads_SocialDisplay_alwayson_Retargeting_…" at bounding box center [395, 177] width 719 height 18
paste input "PTS_B2C_Display_National_Facebook_PRO_Traffic_SocialDisplay_alwayson_ASC_DARE24…"
type input "APTS_B2C_Display_National_Facebook_PRO_Traffic_SocialDisplay_alwayson_ASC_DARE2…"
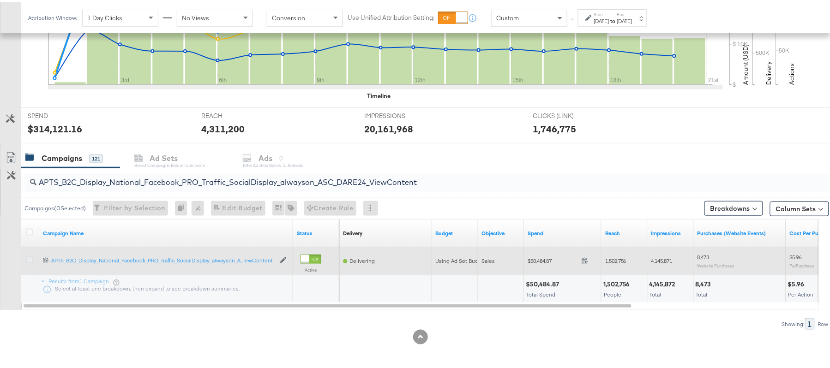
click at [30, 255] on icon at bounding box center [29, 257] width 7 height 7
click at [0, 0] on input "checkbox" at bounding box center [0, 0] width 0 height 0
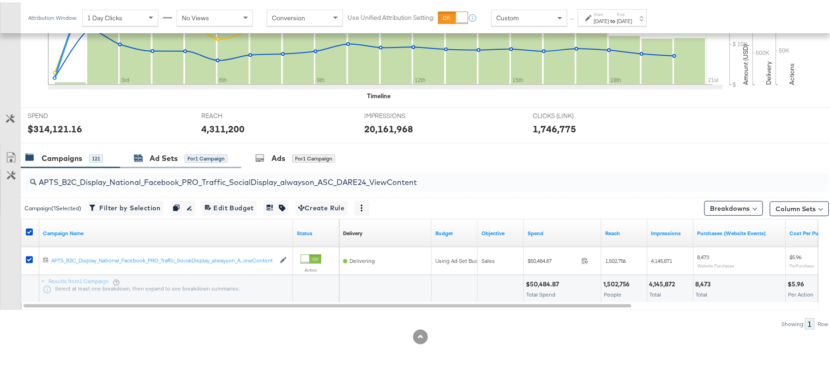
click at [168, 151] on div "Ad Sets" at bounding box center [164, 156] width 28 height 11
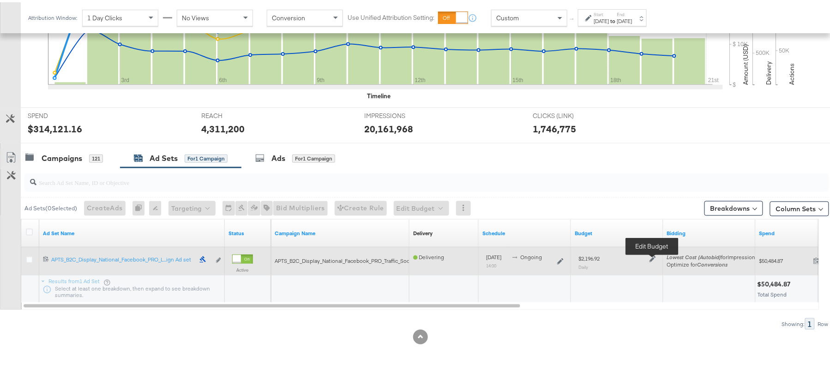
click at [650, 259] on icon at bounding box center [652, 257] width 6 height 6
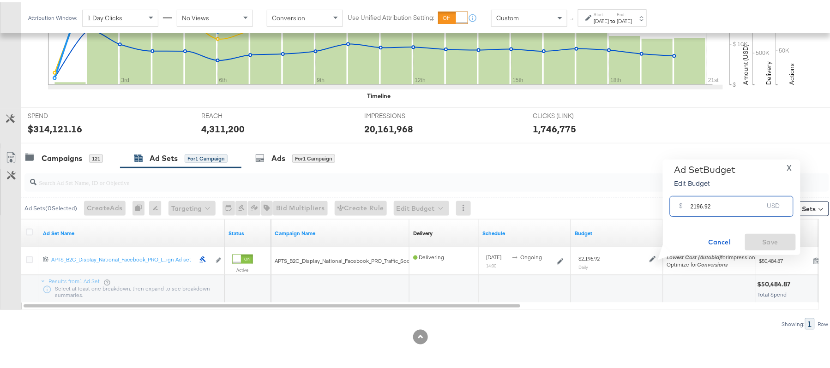
click at [722, 195] on input "2196.92" at bounding box center [727, 201] width 73 height 20
paste input "$2,306.77"
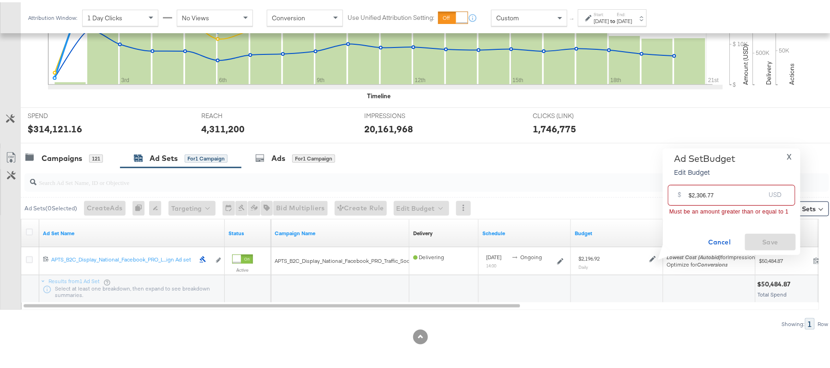
click at [697, 192] on input "$2,306.77" at bounding box center [727, 190] width 76 height 20
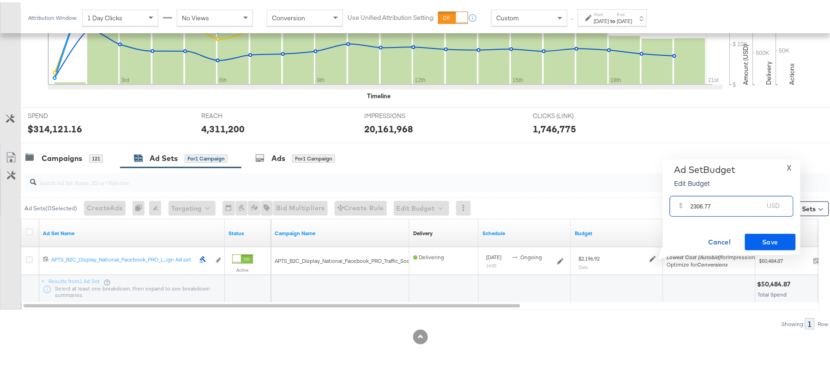
type input "2306.77"
click at [754, 237] on span "Save" at bounding box center [770, 240] width 43 height 12
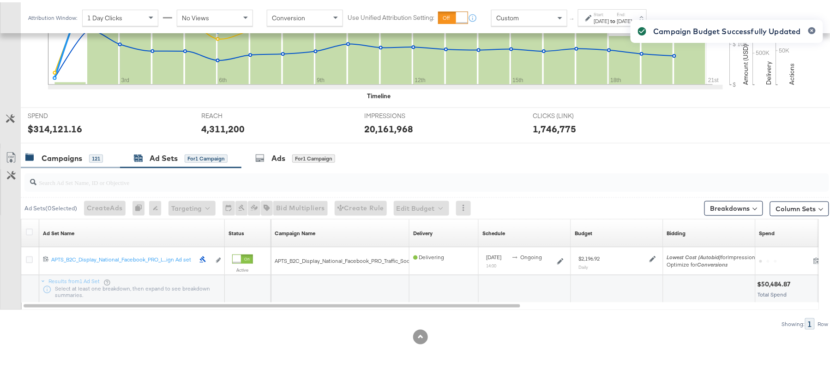
click at [80, 152] on div "Campaigns" at bounding box center [62, 156] width 41 height 11
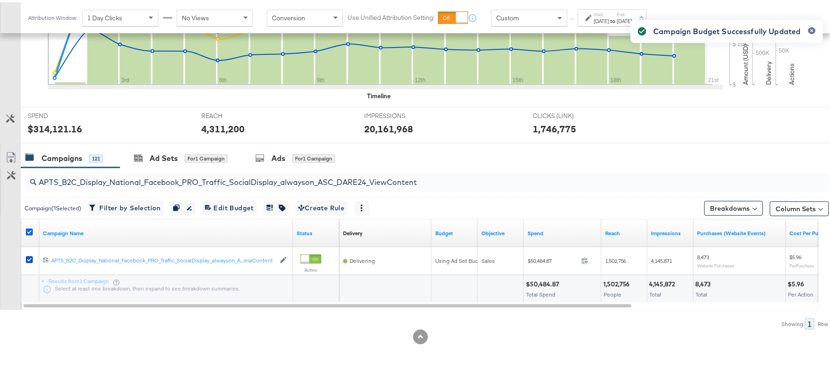
click at [30, 229] on icon at bounding box center [29, 230] width 7 height 7
click at [0, 0] on input "checkbox" at bounding box center [0, 0] width 0 height 0
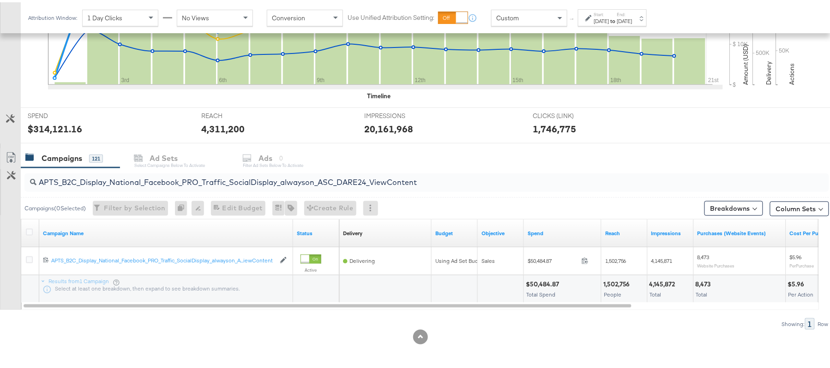
click at [184, 180] on input "APTS_B2C_Display_National_Facebook_PRO_Traffic_SocialDisplay_alwayson_ASC_DARE2…" at bounding box center [395, 177] width 719 height 18
paste input "Leads_SocialDisplay_alwayson_ASC_DARE24_Purchase"
type input "APTS_B2C_Display_National_Facebook_PRO_Leads_SocialDisplay_alwayson_ASC_DARE24_…"
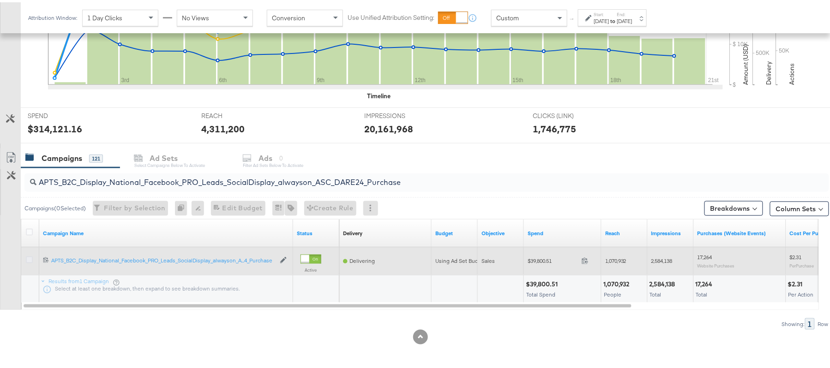
click at [28, 256] on icon at bounding box center [29, 257] width 7 height 7
click at [0, 0] on input "checkbox" at bounding box center [0, 0] width 0 height 0
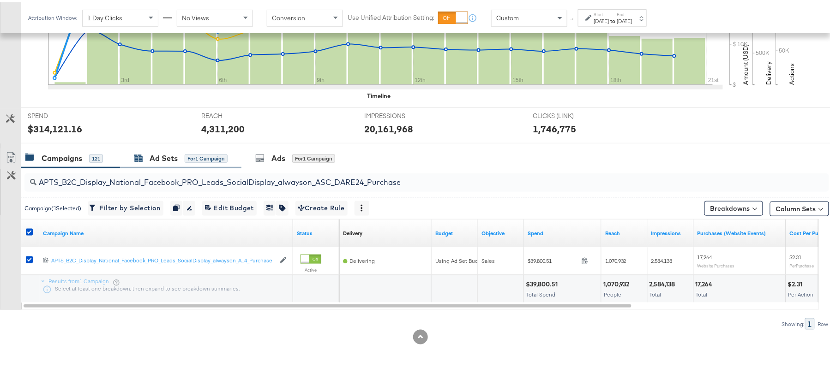
click at [147, 152] on div "Ad Sets for 1 Campaign" at bounding box center [181, 156] width 94 height 11
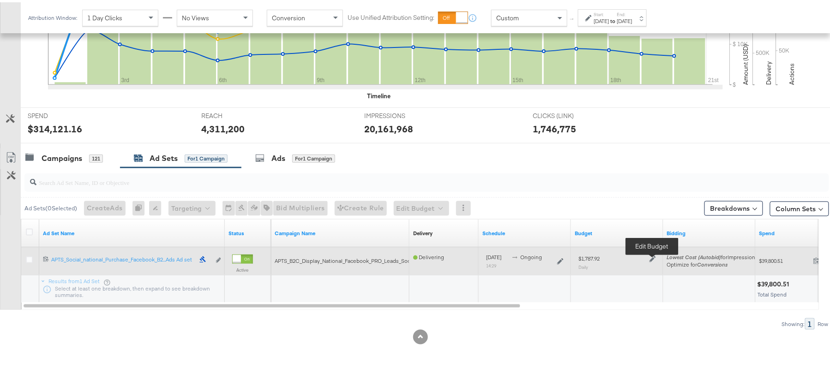
click at [649, 259] on icon at bounding box center [652, 257] width 6 height 6
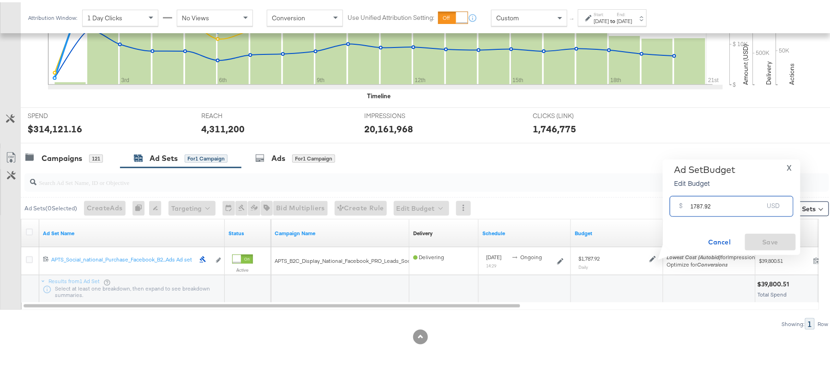
click at [713, 205] on input "1787.92" at bounding box center [727, 201] width 73 height 20
paste input "$1,966.71"
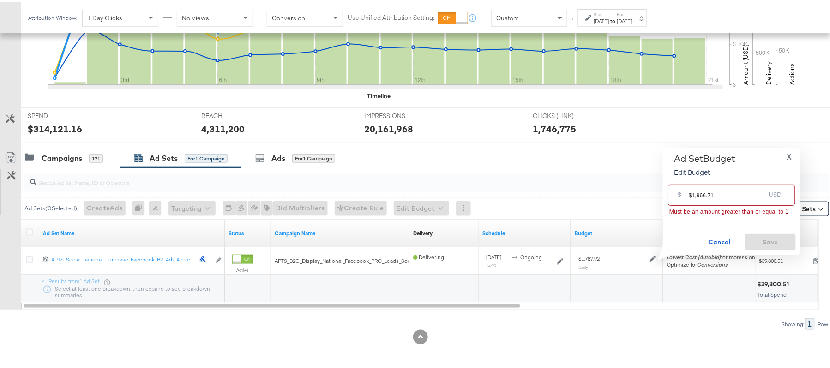
click at [699, 192] on input "$1,966.71" at bounding box center [727, 190] width 76 height 20
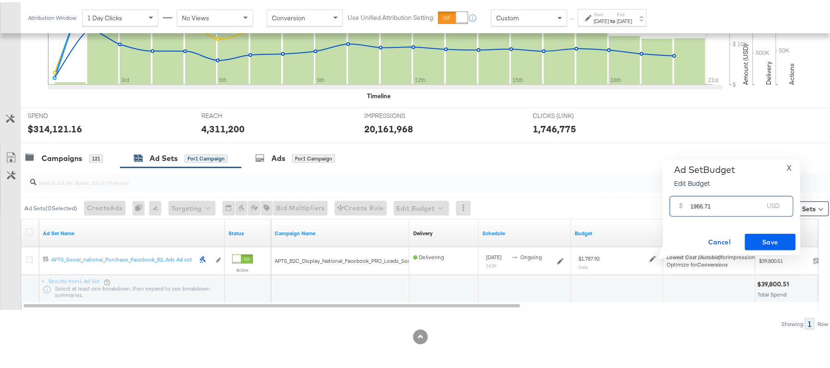
type input "1966.71"
click at [764, 238] on span "Save" at bounding box center [770, 240] width 43 height 12
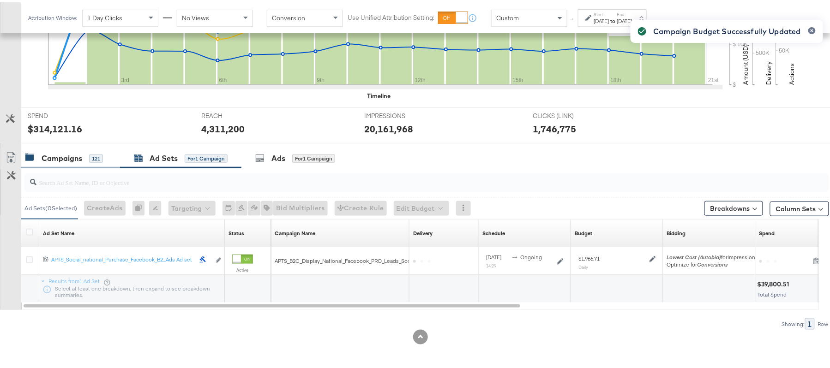
click at [78, 157] on div "Campaigns" at bounding box center [62, 156] width 41 height 11
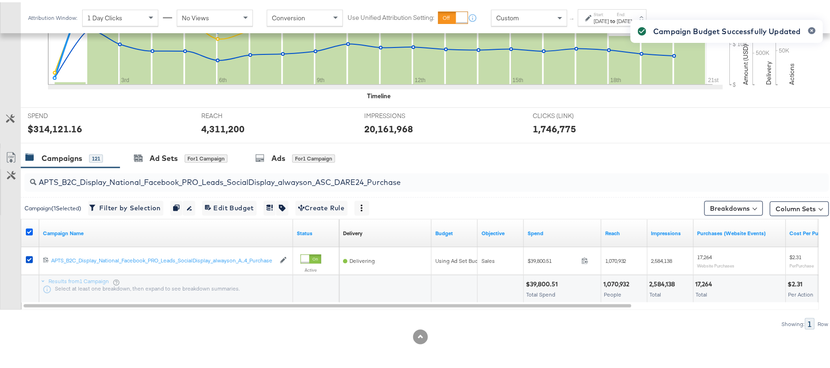
click at [30, 229] on icon at bounding box center [29, 230] width 7 height 7
click at [0, 0] on input "checkbox" at bounding box center [0, 0] width 0 height 0
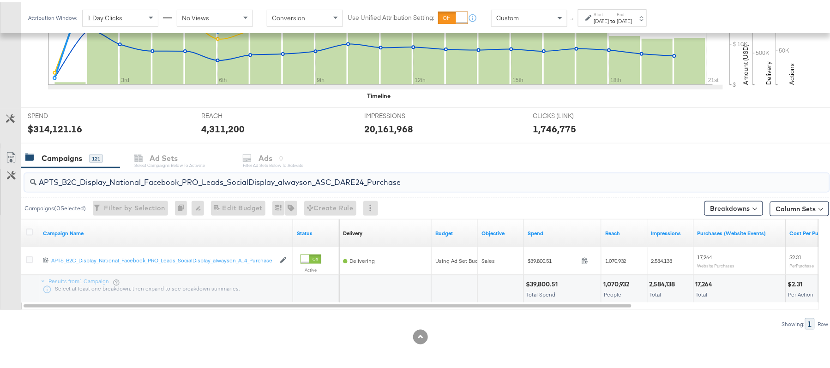
click at [153, 170] on input "APTS_B2C_Display_National_Facebook_PRO_Leads_SocialDisplay_alwayson_ASC_DARE24_…" at bounding box center [395, 177] width 719 height 18
paste input "F_B2C_Display_National_Facebook_PRO_Traffic_SocialDisplay_alwayson_ASC_AF24_Vie…"
type input "AF_B2C_Display_National_Facebook_PRO_Traffic_SocialDisplay_alwayson_ASC_AF24_Vi…"
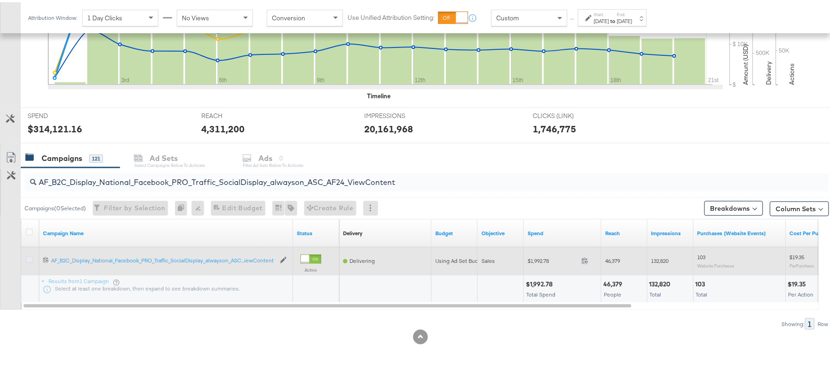
click at [28, 257] on icon at bounding box center [29, 257] width 7 height 7
click at [0, 0] on input "checkbox" at bounding box center [0, 0] width 0 height 0
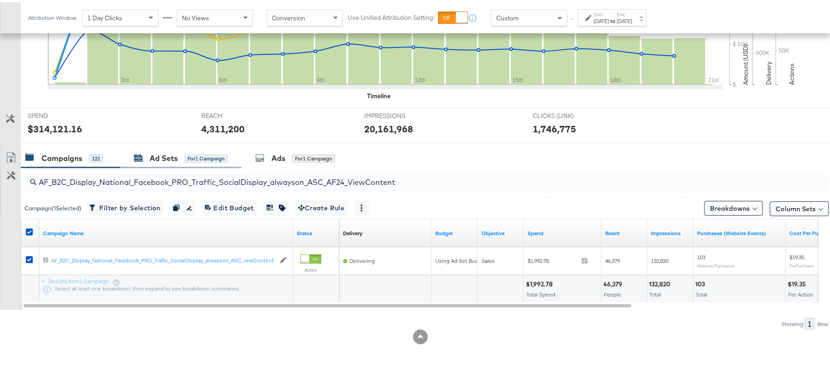
click at [161, 154] on div "Ad Sets" at bounding box center [164, 156] width 28 height 11
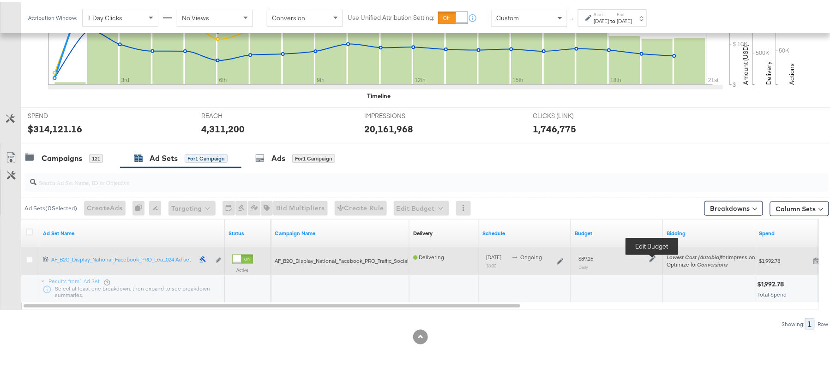
click at [652, 259] on icon at bounding box center [652, 257] width 6 height 6
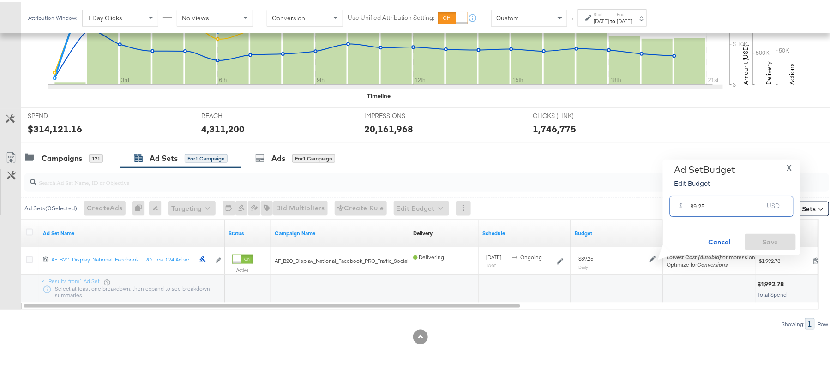
click at [718, 207] on input "89.25" at bounding box center [727, 201] width 73 height 20
paste input "$89.7"
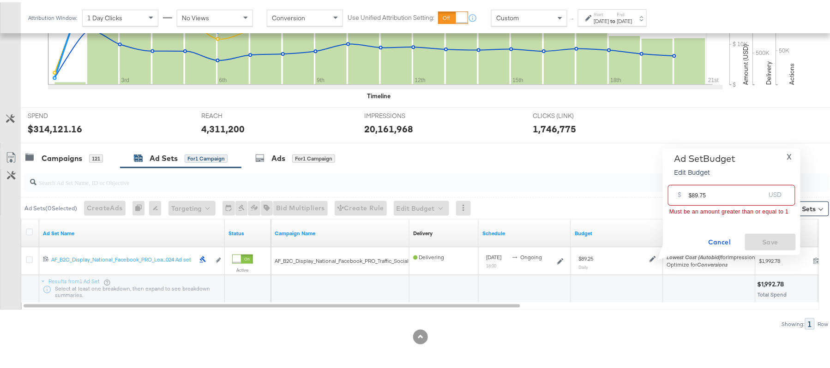
click at [691, 193] on input "$89.75" at bounding box center [727, 190] width 76 height 20
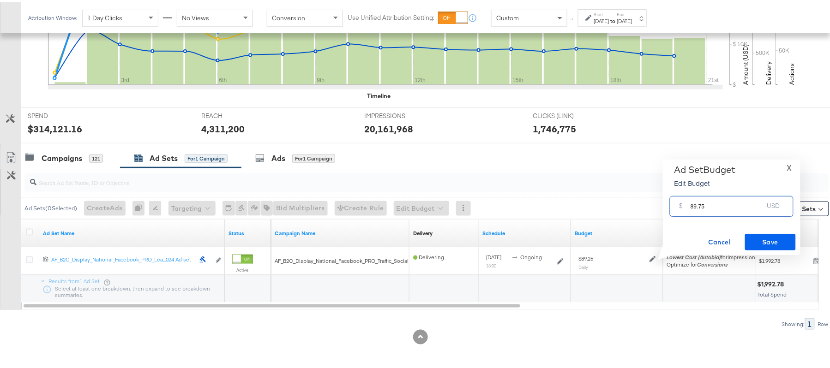
type input "89.75"
click at [779, 240] on span "Save" at bounding box center [770, 240] width 43 height 12
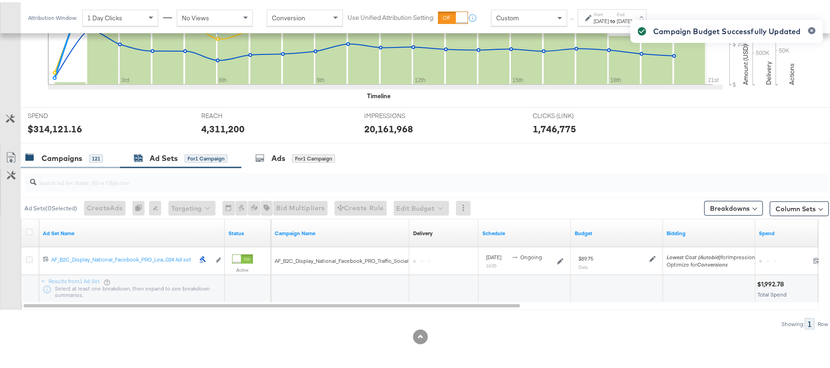
click at [81, 156] on div "Campaigns" at bounding box center [62, 156] width 41 height 11
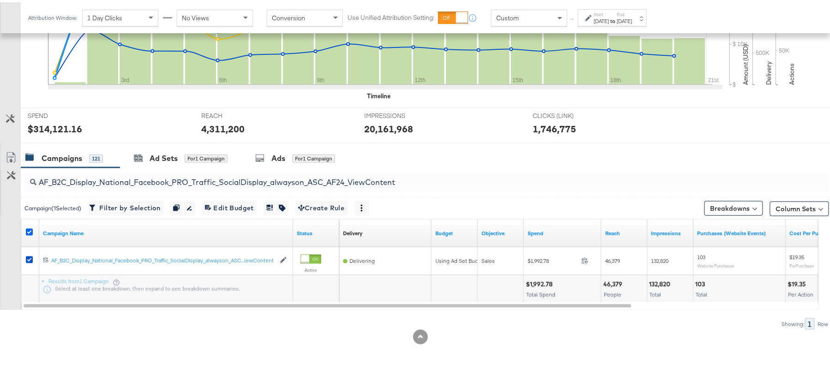
click at [29, 232] on icon at bounding box center [29, 230] width 7 height 7
click at [0, 0] on input "checkbox" at bounding box center [0, 0] width 0 height 0
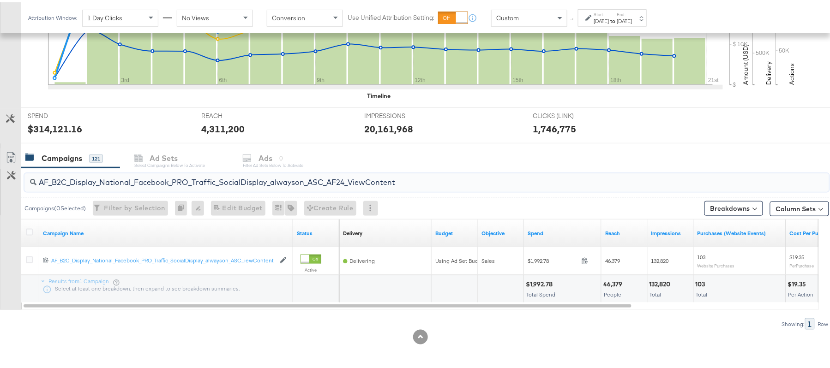
click at [98, 175] on input "AF_B2C_Display_National_Facebook_PRO_Traffic_SocialDisplay_alwayson_ASC_AF24_Vi…" at bounding box center [395, 177] width 719 height 18
paste input "FR_B2C_Display_National_Facebook_PRO_Traffic_SocialDisplay_alwayson_ASC_FR"
type input "FR_B2C_Display_National_Facebook_PRO_Traffic_SocialDisplay_alwayson_ASC_FR24_Vi…"
click at [104, 175] on input "FR_B2C_Display_National_Facebook_PRO_Traffic_SocialDisplay_alwayson_ASC_FR24_Vi…" at bounding box center [395, 177] width 719 height 18
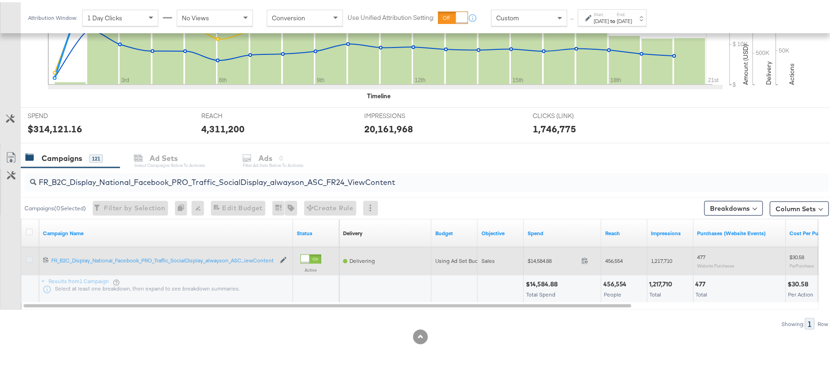
click at [30, 259] on icon at bounding box center [29, 257] width 7 height 7
click at [0, 0] on input "checkbox" at bounding box center [0, 0] width 0 height 0
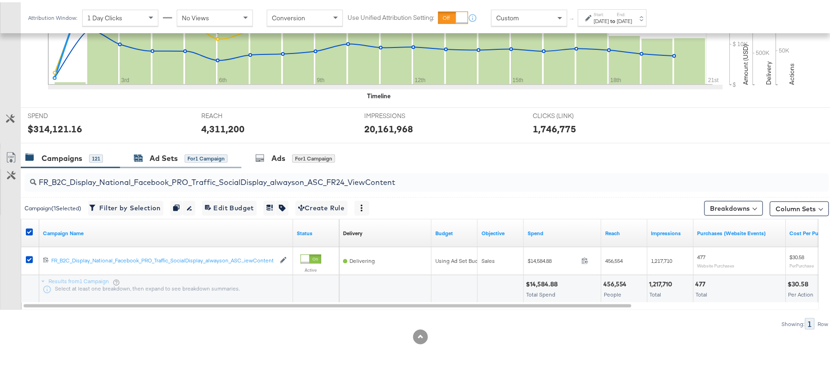
click at [164, 151] on div "Ad Sets" at bounding box center [164, 156] width 28 height 11
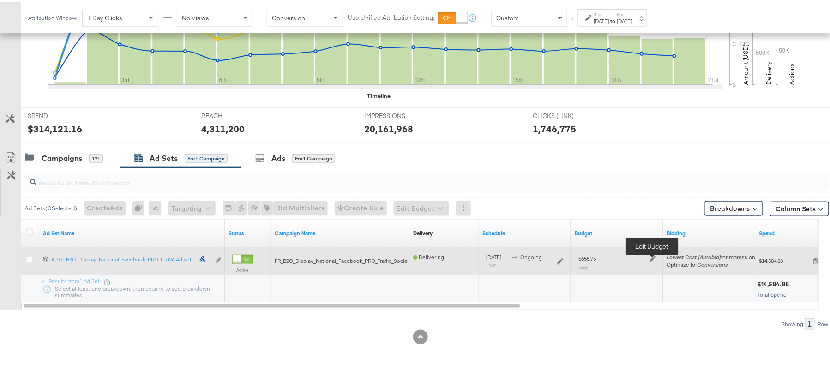
click at [654, 254] on icon at bounding box center [652, 257] width 6 height 6
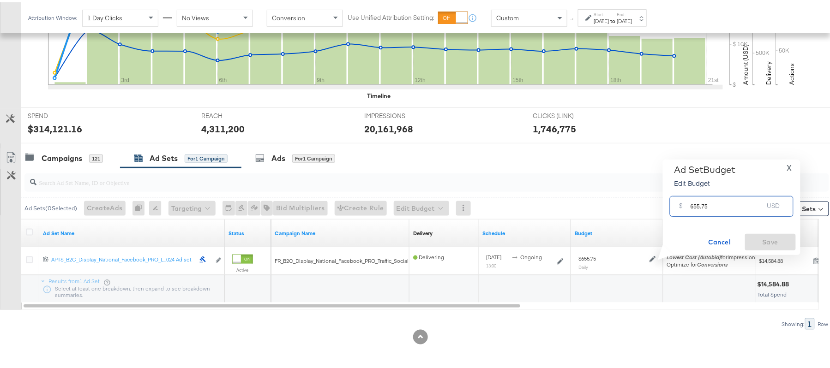
click at [711, 198] on input "655.75" at bounding box center [727, 201] width 73 height 20
paste input "$721.33"
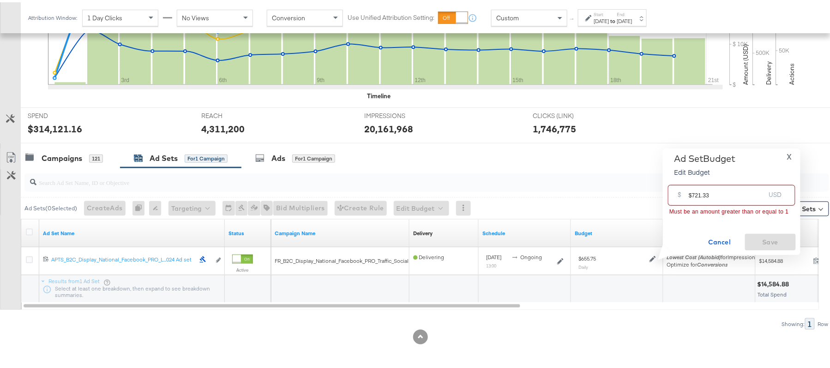
click at [691, 192] on input "$721.33" at bounding box center [727, 190] width 76 height 20
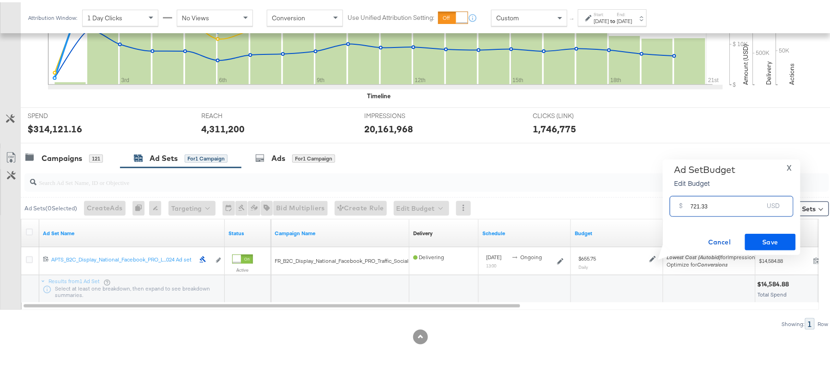
type input "721.33"
click at [765, 242] on span "Save" at bounding box center [770, 240] width 43 height 12
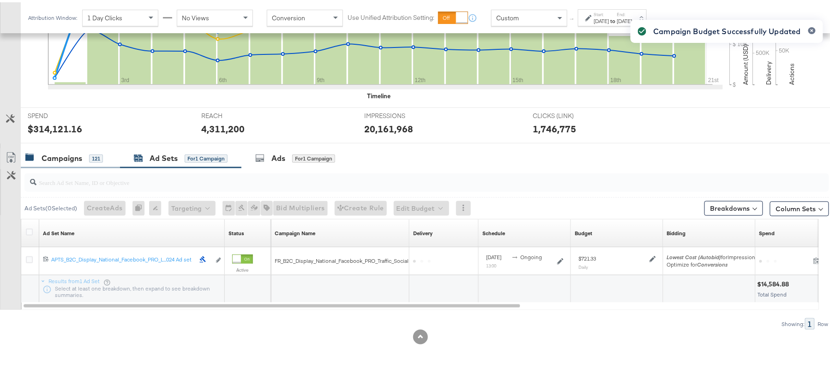
click at [74, 153] on div "Campaigns" at bounding box center [62, 156] width 41 height 11
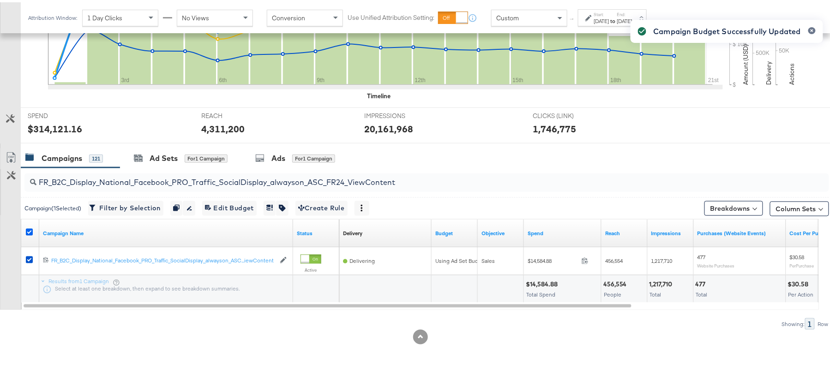
click at [28, 228] on icon at bounding box center [29, 230] width 7 height 7
click at [0, 0] on input "checkbox" at bounding box center [0, 0] width 0 height 0
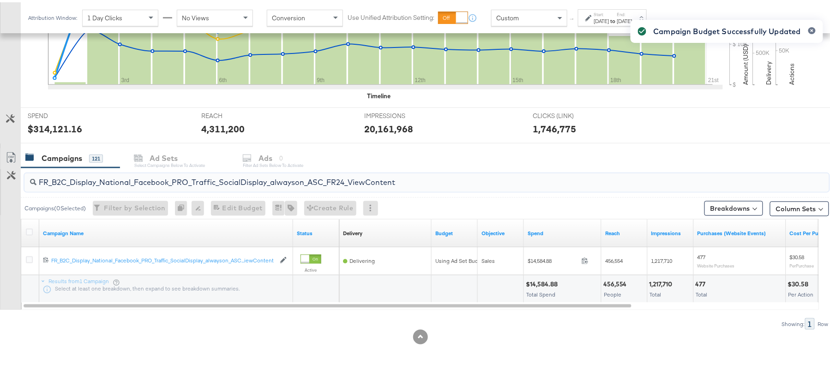
click at [157, 170] on input "FR_B2C_Display_National_Facebook_PRO_Traffic_SocialDisplay_alwayson_ASC_FR24_Vi…" at bounding box center [395, 177] width 719 height 18
paste input "AHL_B2C_Display_National_Facebook_PRO_Traffic_SocialDisplay_alwayson_ASC_AHL"
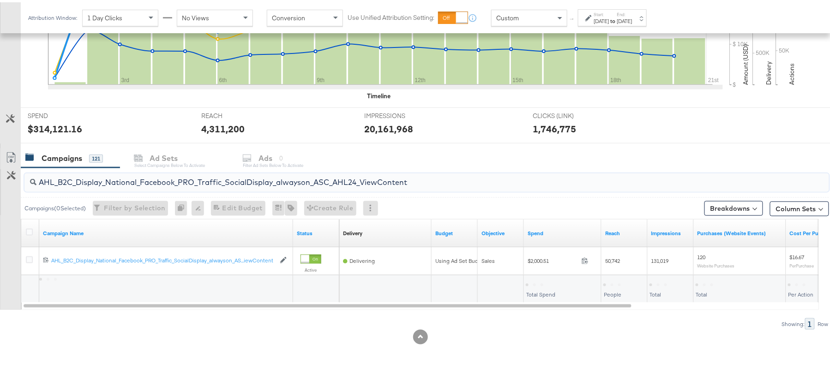
type input "AHL_B2C_Display_National_Facebook_PRO_Traffic_SocialDisplay_alwayson_ASC_AHL24_…"
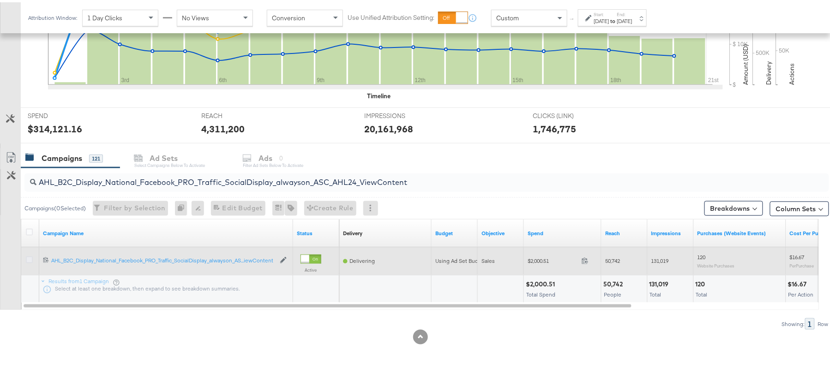
click at [27, 259] on icon at bounding box center [29, 257] width 7 height 7
click at [0, 0] on input "checkbox" at bounding box center [0, 0] width 0 height 0
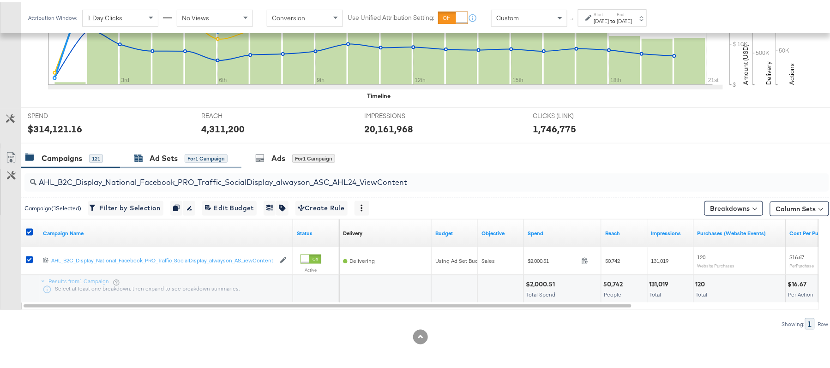
click at [158, 158] on div "Ad Sets" at bounding box center [164, 156] width 28 height 11
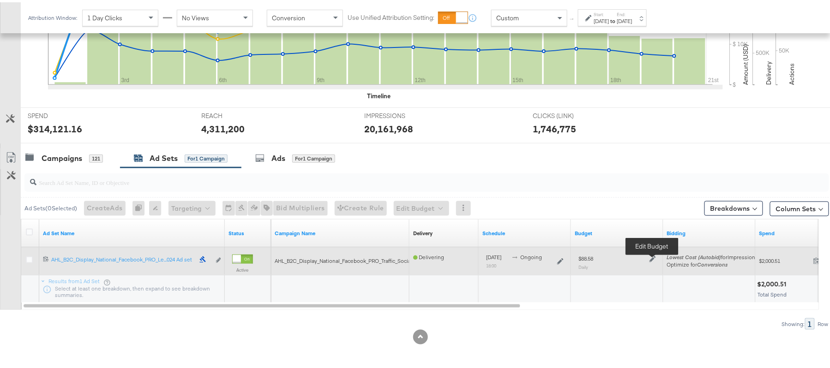
click at [652, 259] on icon at bounding box center [652, 257] width 6 height 6
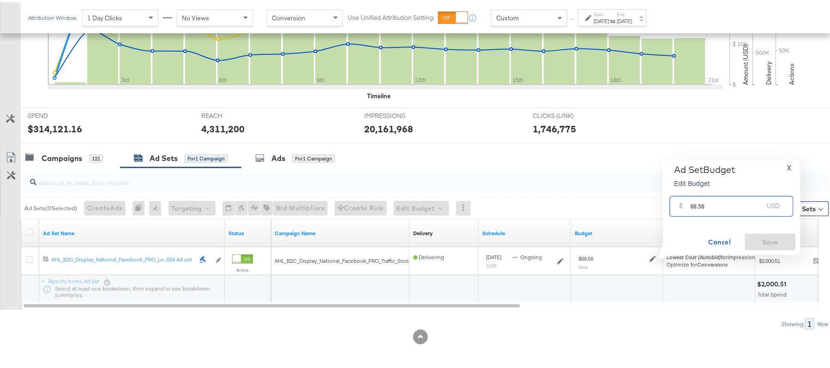
click at [727, 210] on input "88.58" at bounding box center [727, 201] width 73 height 20
paste input "$89.06"
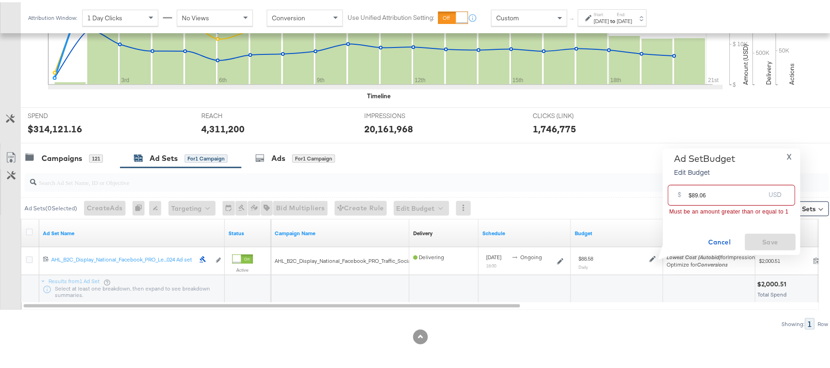
click at [689, 191] on input "$89.06" at bounding box center [727, 190] width 76 height 20
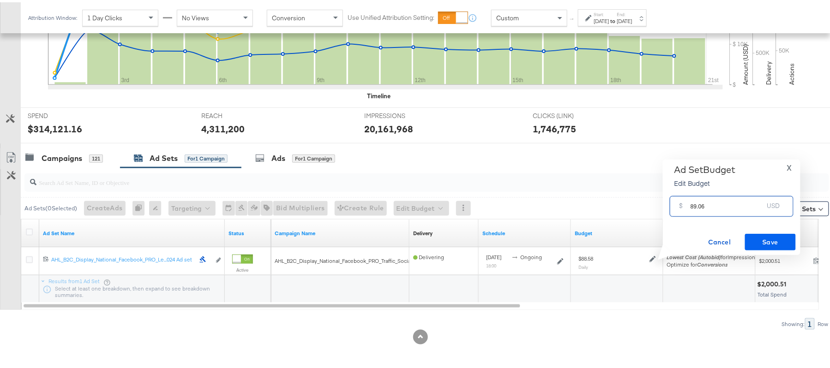
type input "89.06"
click at [773, 242] on span "Save" at bounding box center [770, 240] width 43 height 12
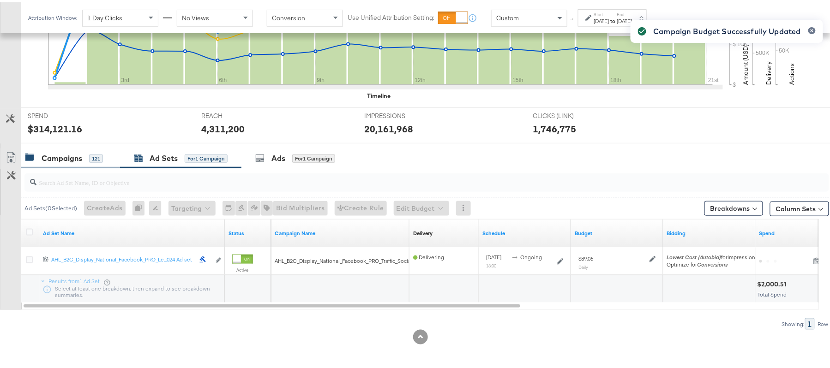
click at [89, 162] on div "Campaigns 121" at bounding box center [70, 156] width 99 height 20
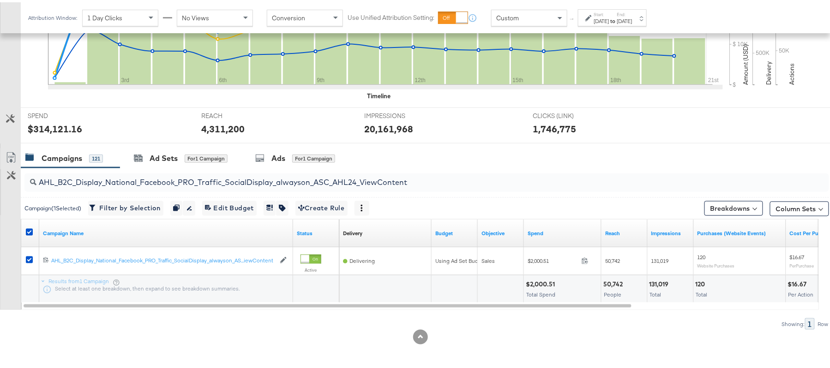
click at [28, 234] on div at bounding box center [31, 231] width 10 height 9
click at [30, 228] on icon at bounding box center [29, 230] width 7 height 7
click at [0, 0] on input "checkbox" at bounding box center [0, 0] width 0 height 0
